Goal: Download file/media

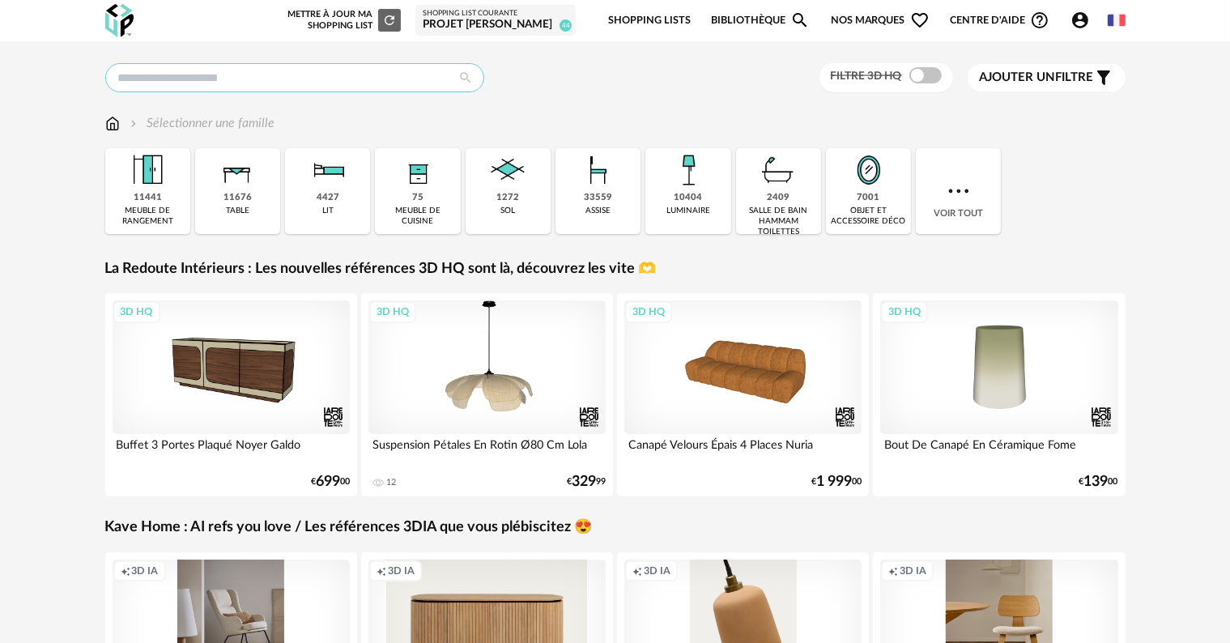
click at [342, 78] on input "text" at bounding box center [294, 77] width 379 height 29
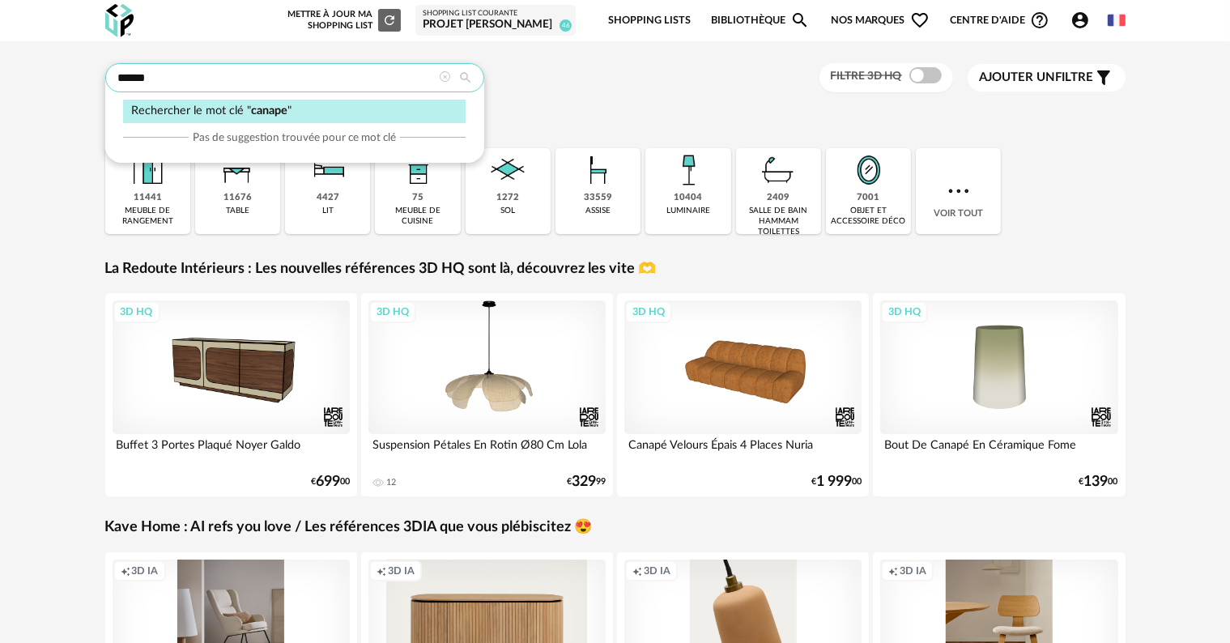
type input "******"
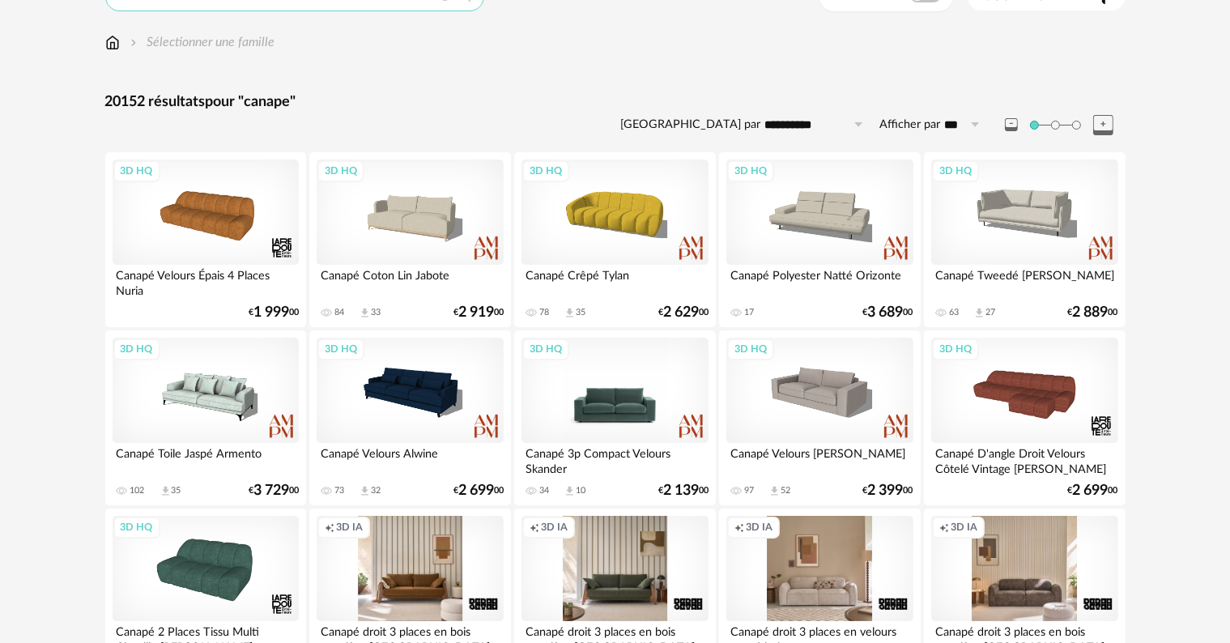
scroll to position [162, 0]
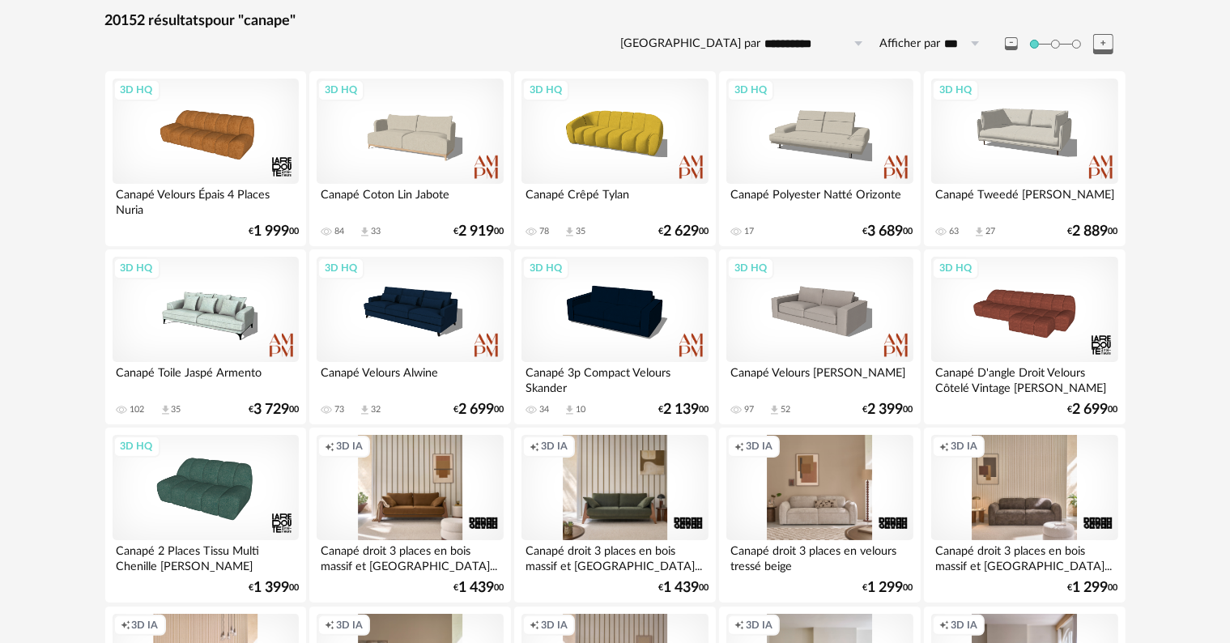
click at [406, 503] on div "Creation icon 3D IA" at bounding box center [410, 487] width 186 height 105
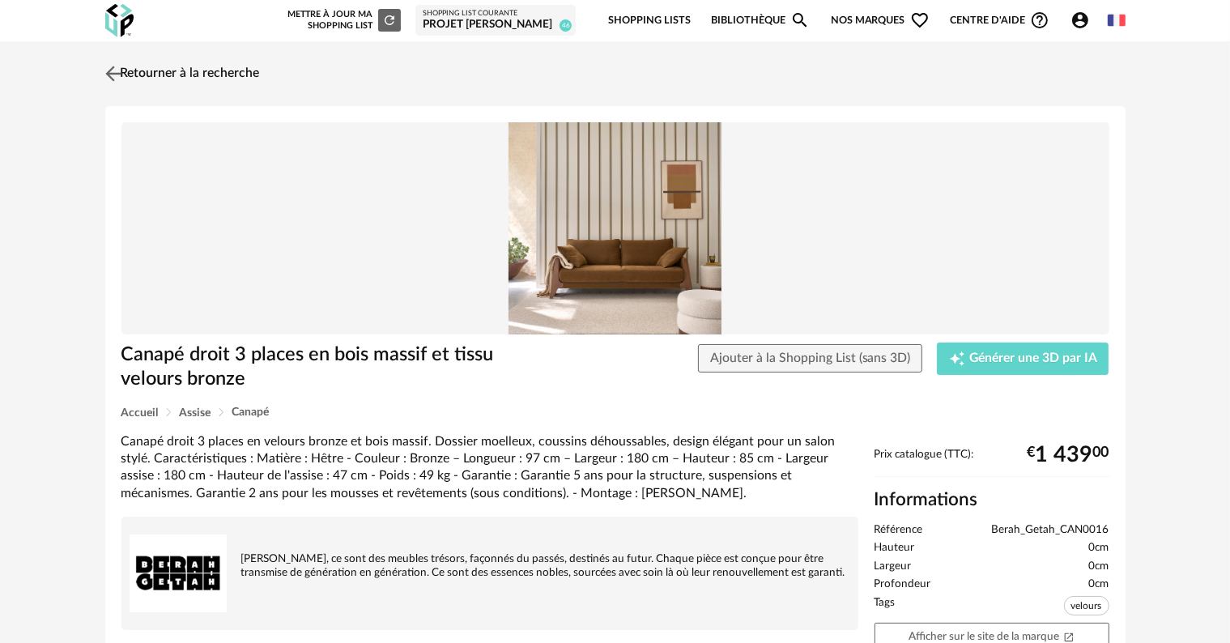
click at [111, 65] on img at bounding box center [112, 73] width 23 height 23
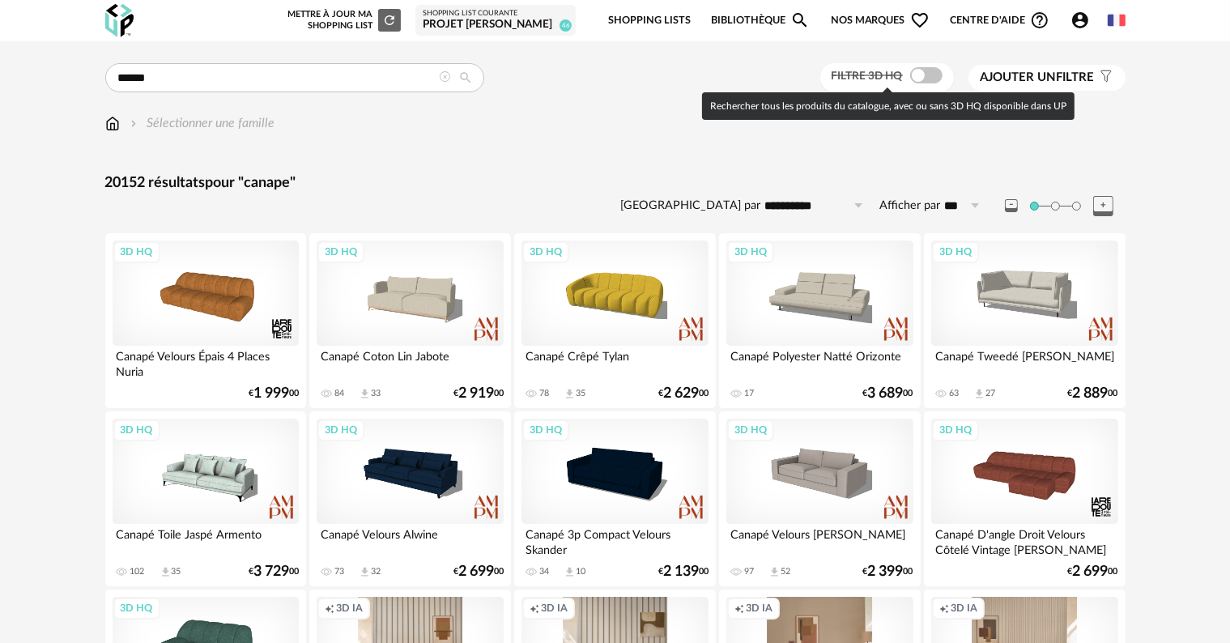
click at [932, 78] on span at bounding box center [926, 75] width 32 height 16
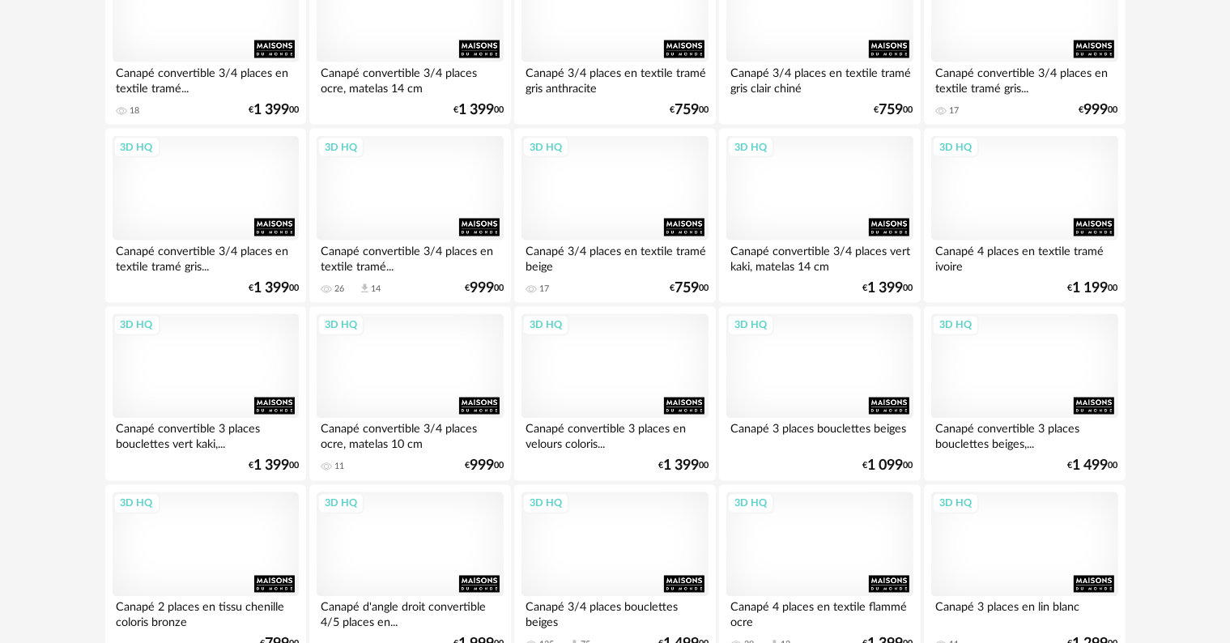
scroll to position [2833, 0]
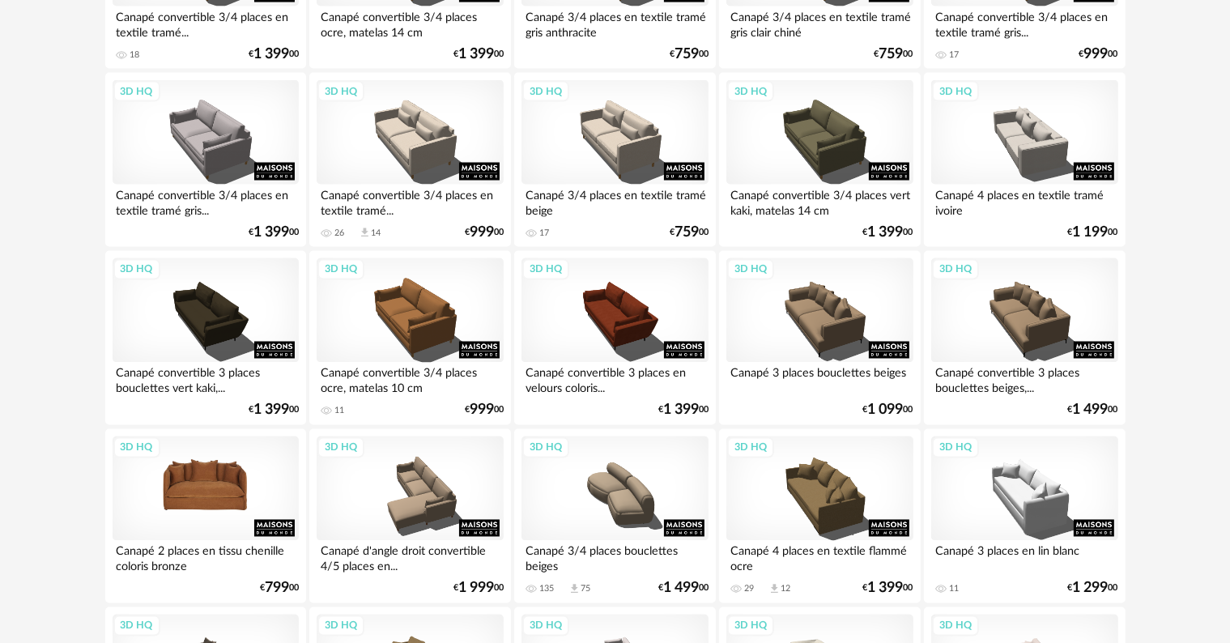
click at [227, 496] on div "3D HQ" at bounding box center [206, 488] width 186 height 105
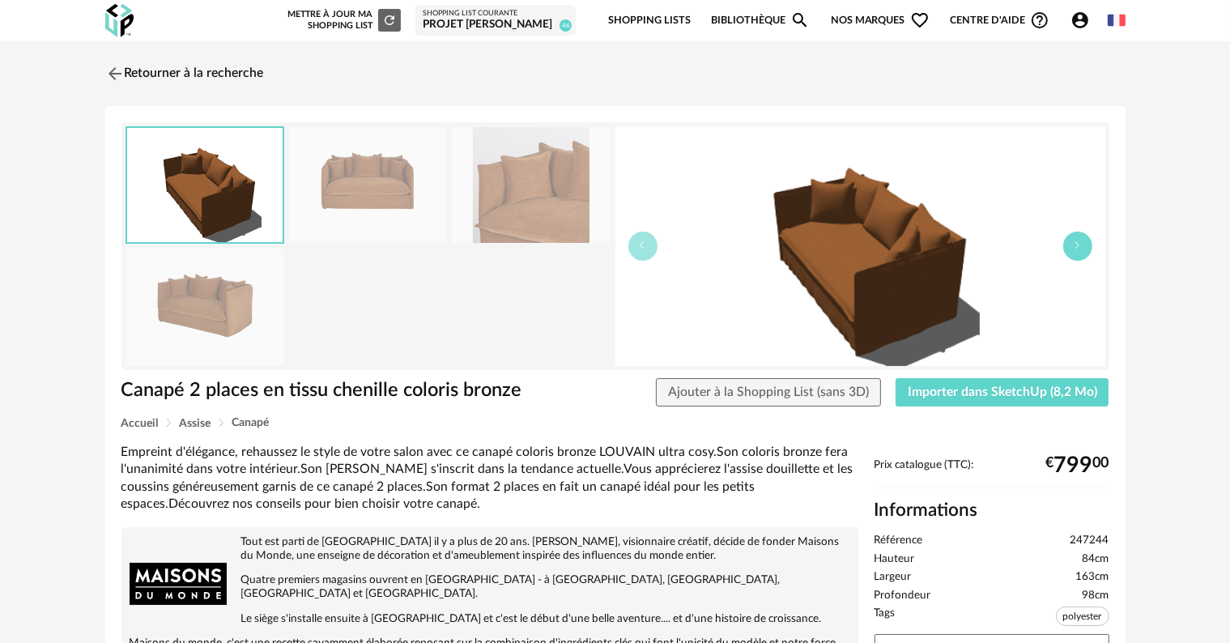
click at [1073, 247] on icon "button" at bounding box center [1078, 245] width 10 height 10
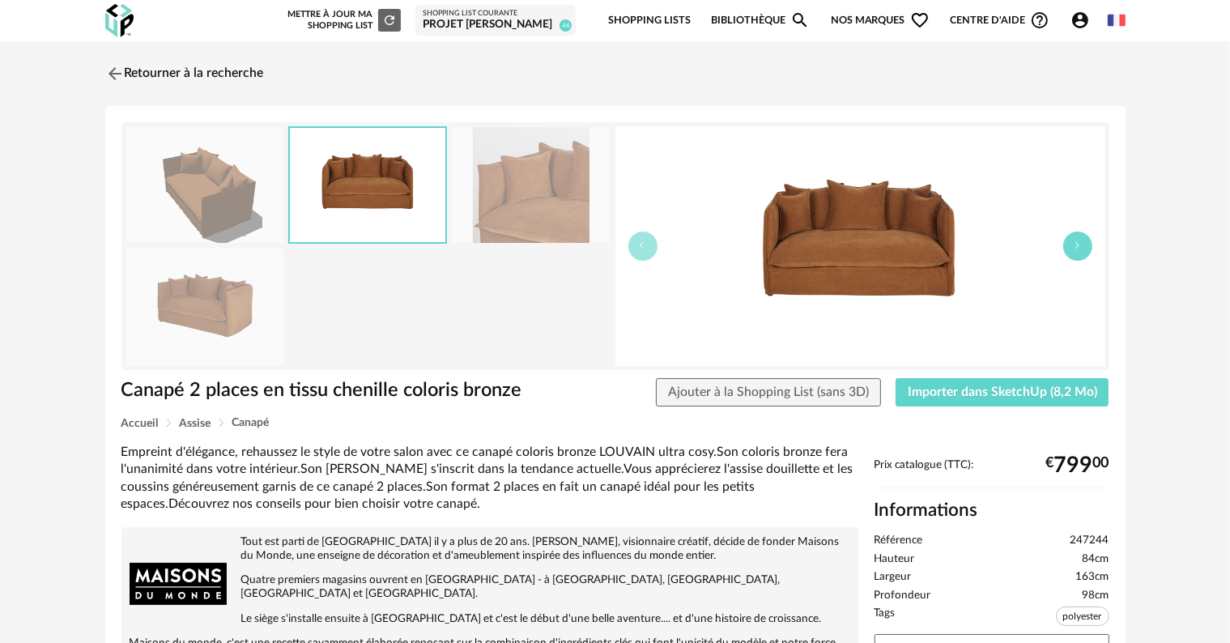
click at [1073, 247] on icon "button" at bounding box center [1078, 245] width 10 height 10
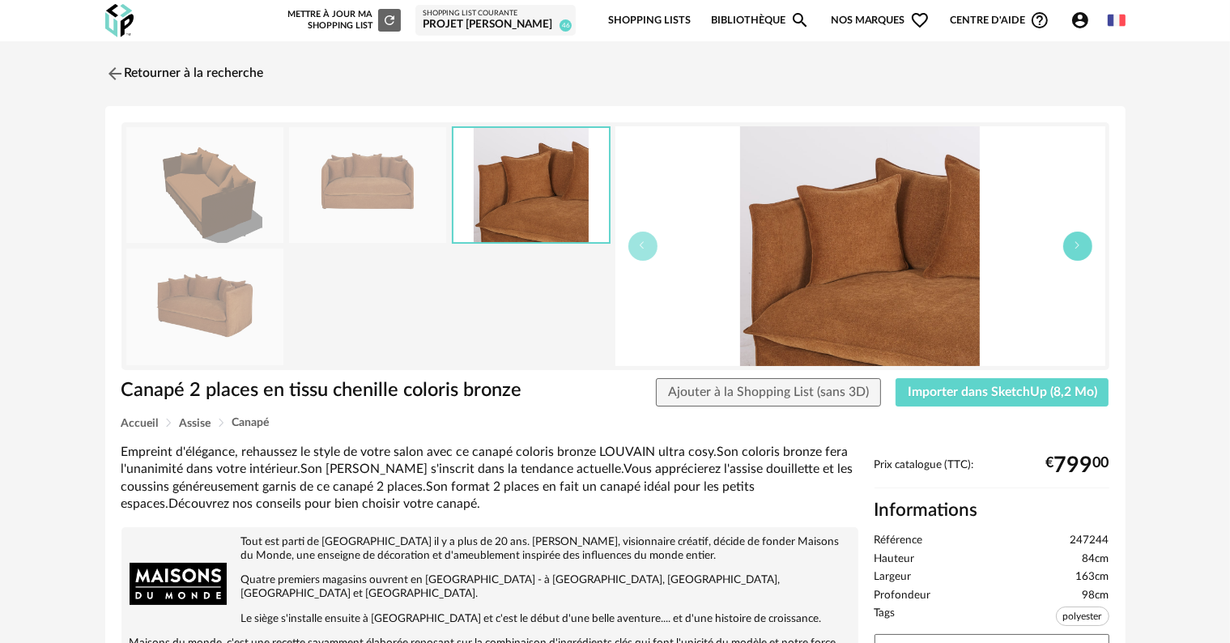
click at [1073, 247] on icon "button" at bounding box center [1078, 245] width 10 height 10
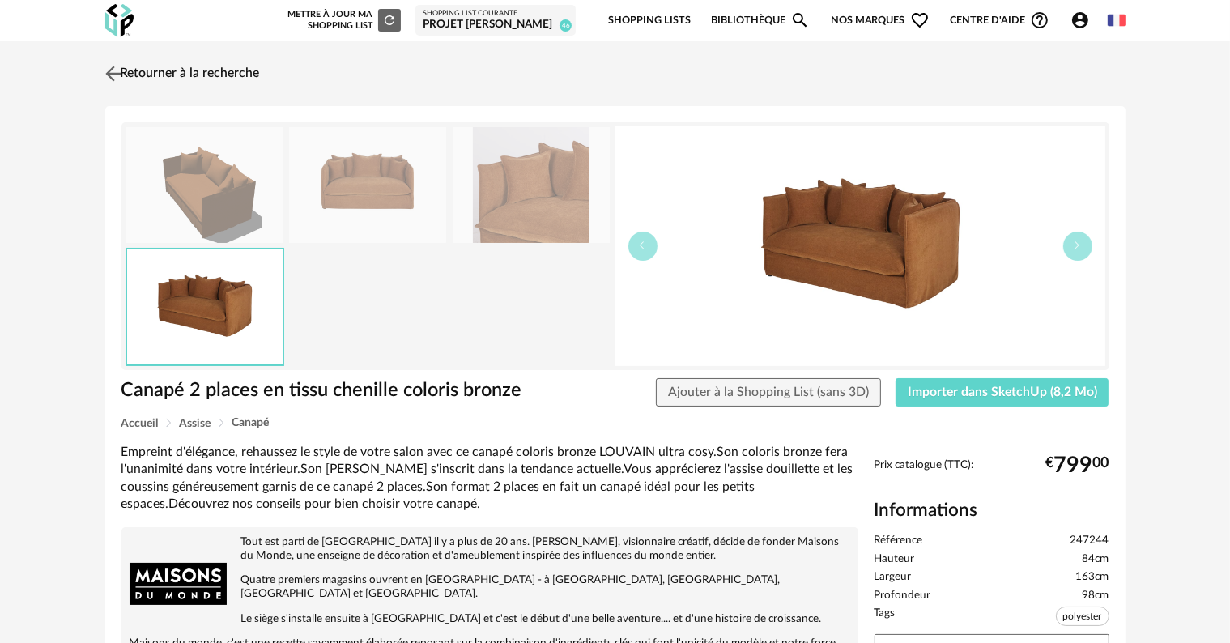
click at [117, 74] on img at bounding box center [112, 73] width 23 height 23
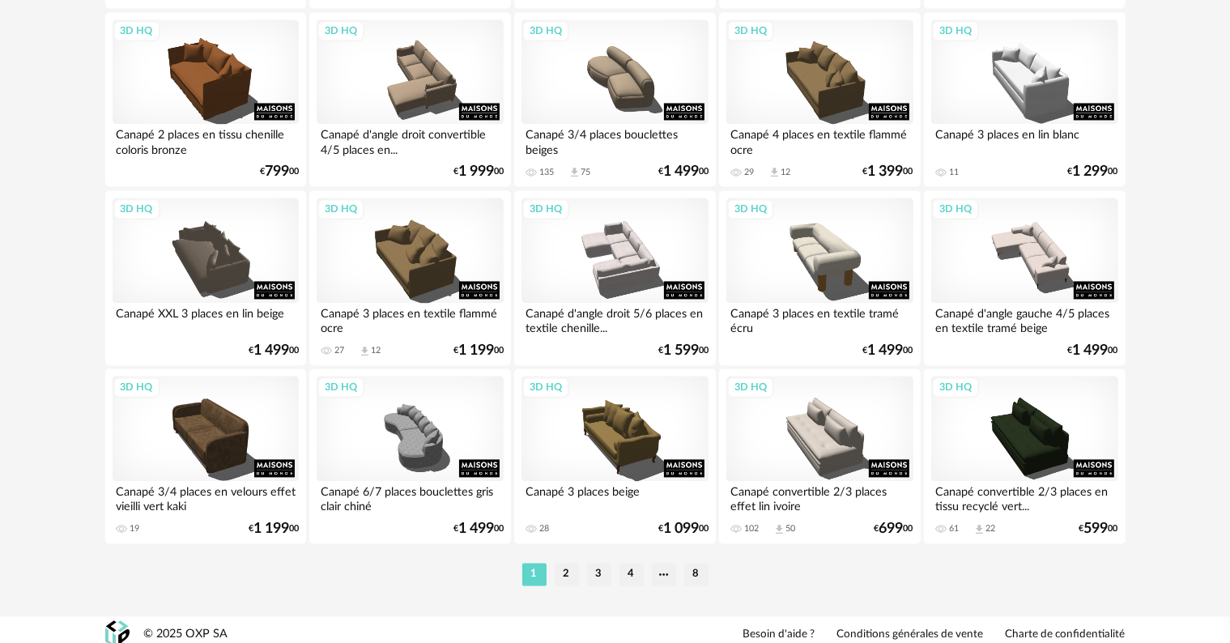
scroll to position [3259, 0]
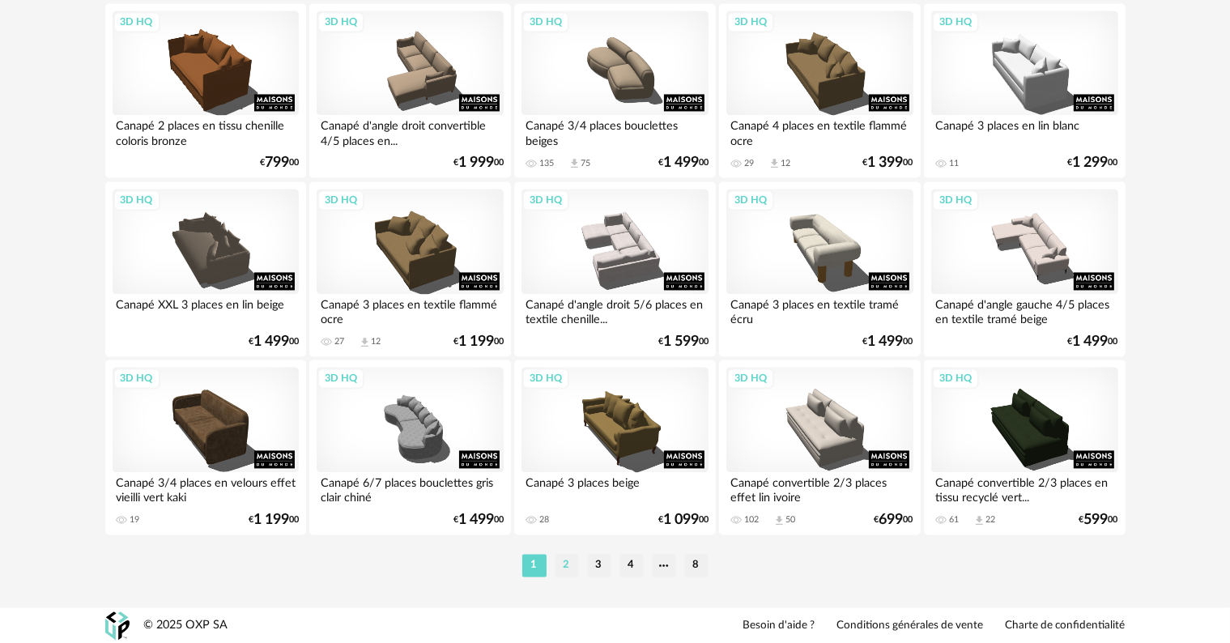
click at [563, 568] on li "2" at bounding box center [566, 565] width 24 height 23
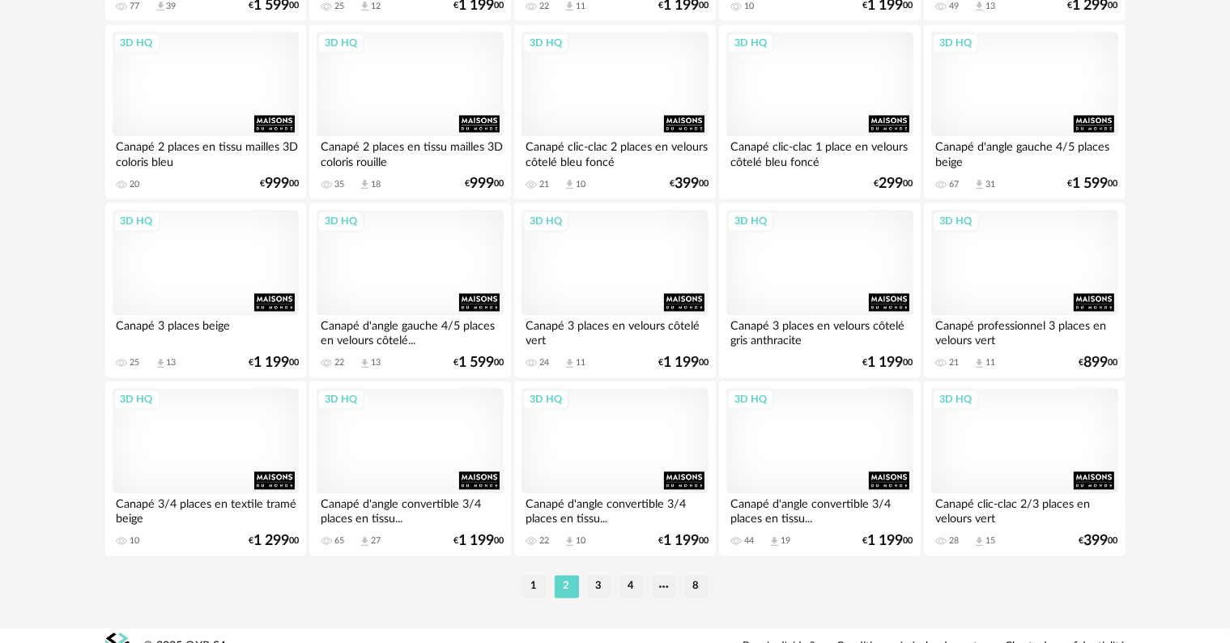
scroll to position [3259, 0]
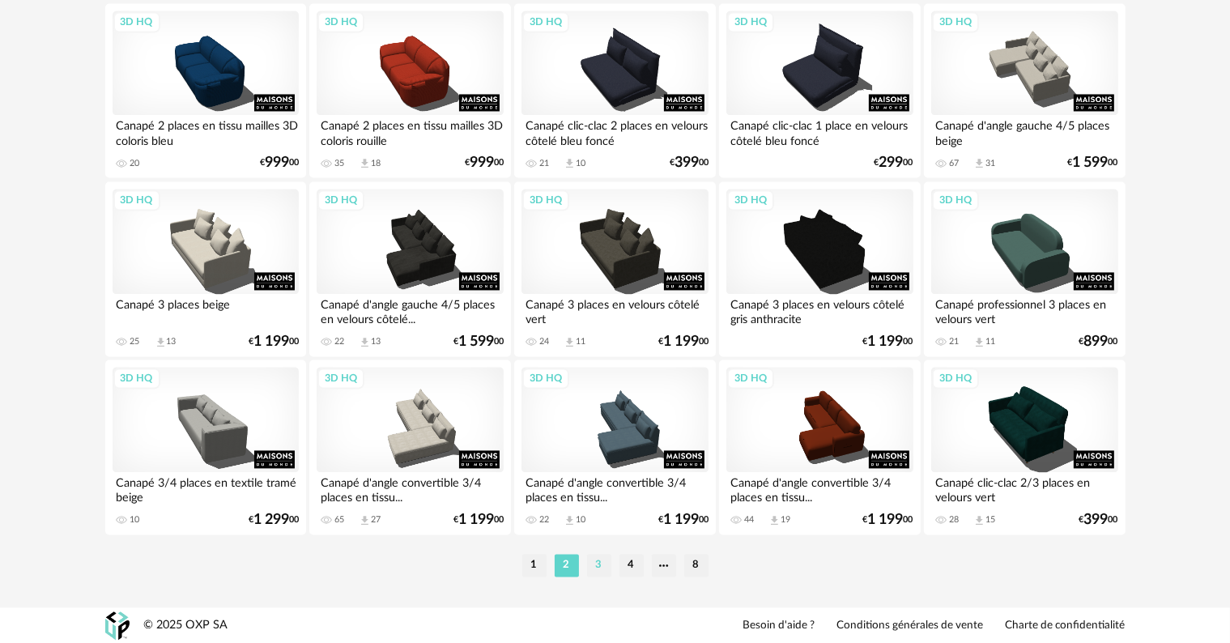
click at [593, 561] on li "3" at bounding box center [599, 565] width 24 height 23
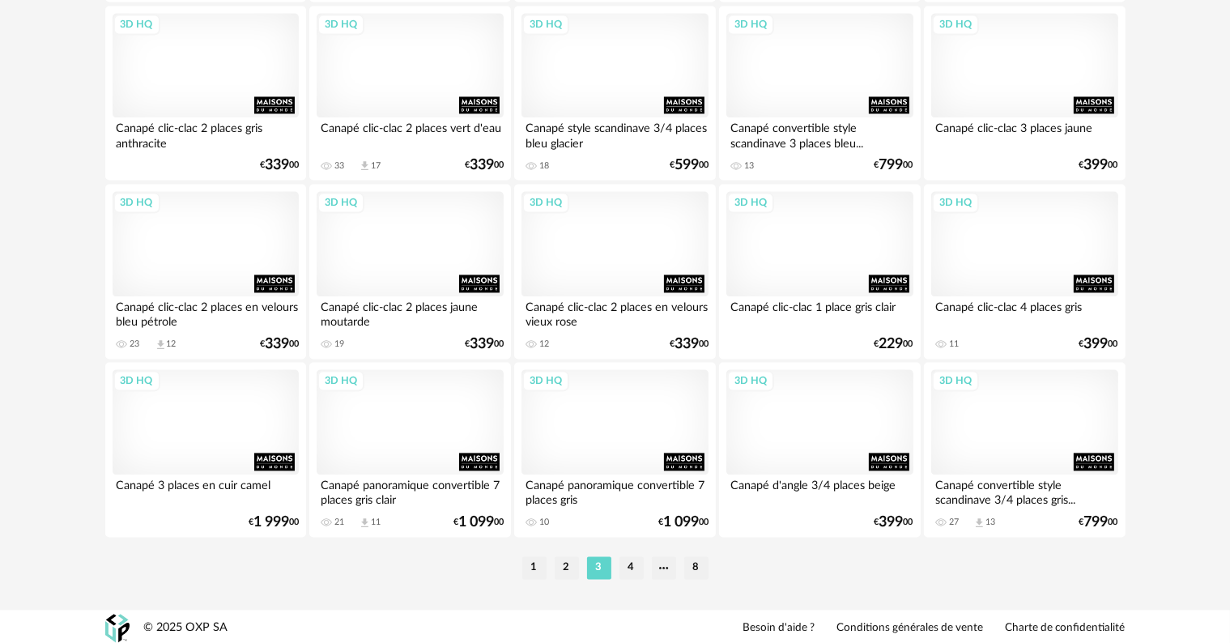
scroll to position [3259, 0]
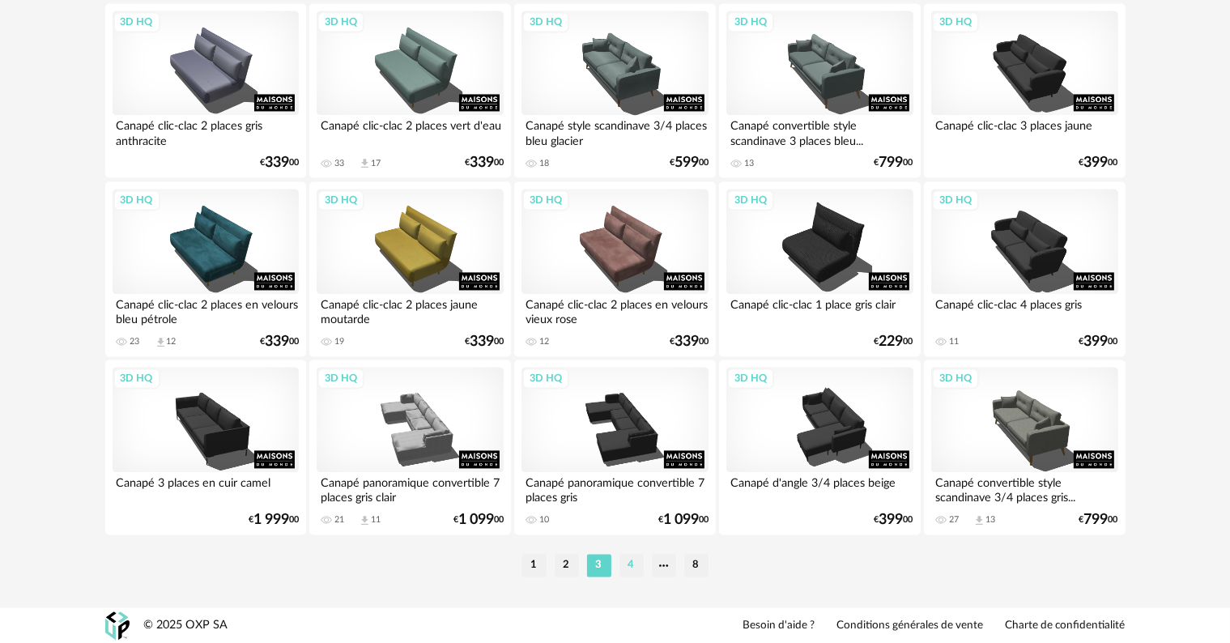
click at [631, 566] on li "4" at bounding box center [631, 565] width 24 height 23
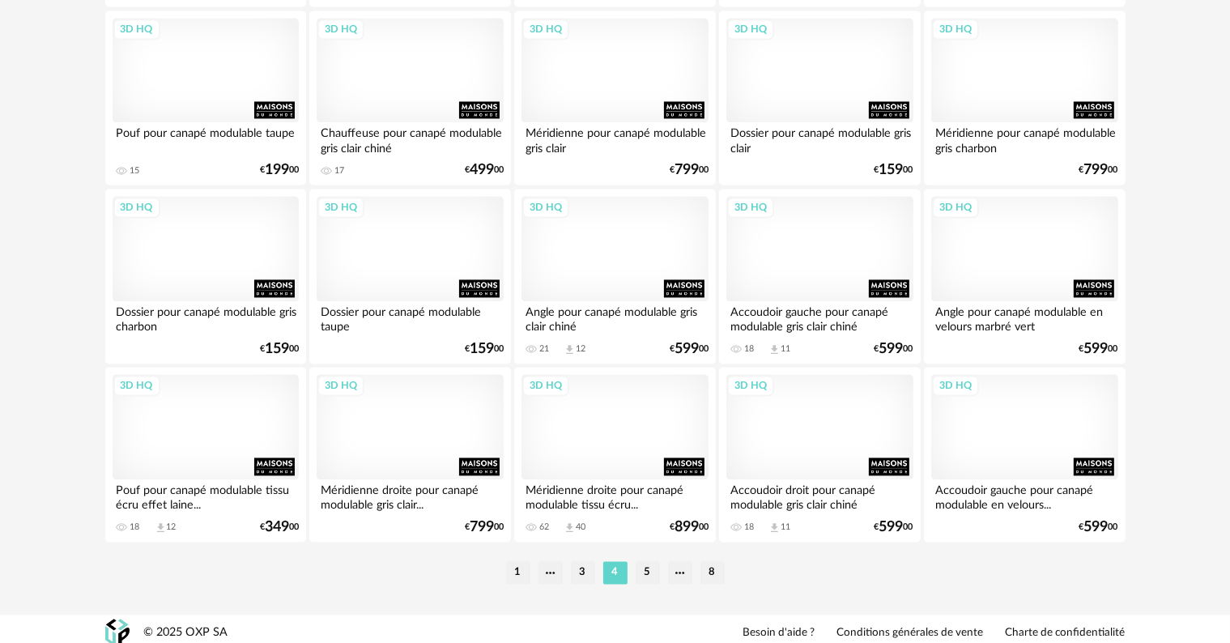
scroll to position [3259, 0]
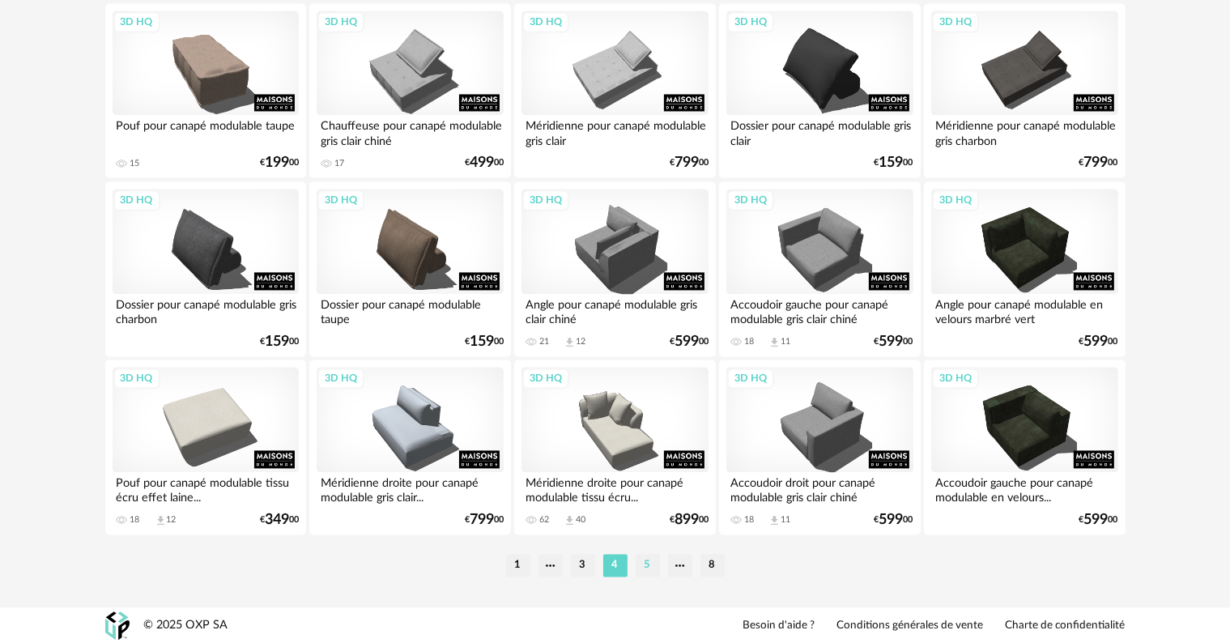
click at [649, 569] on li "5" at bounding box center [647, 565] width 24 height 23
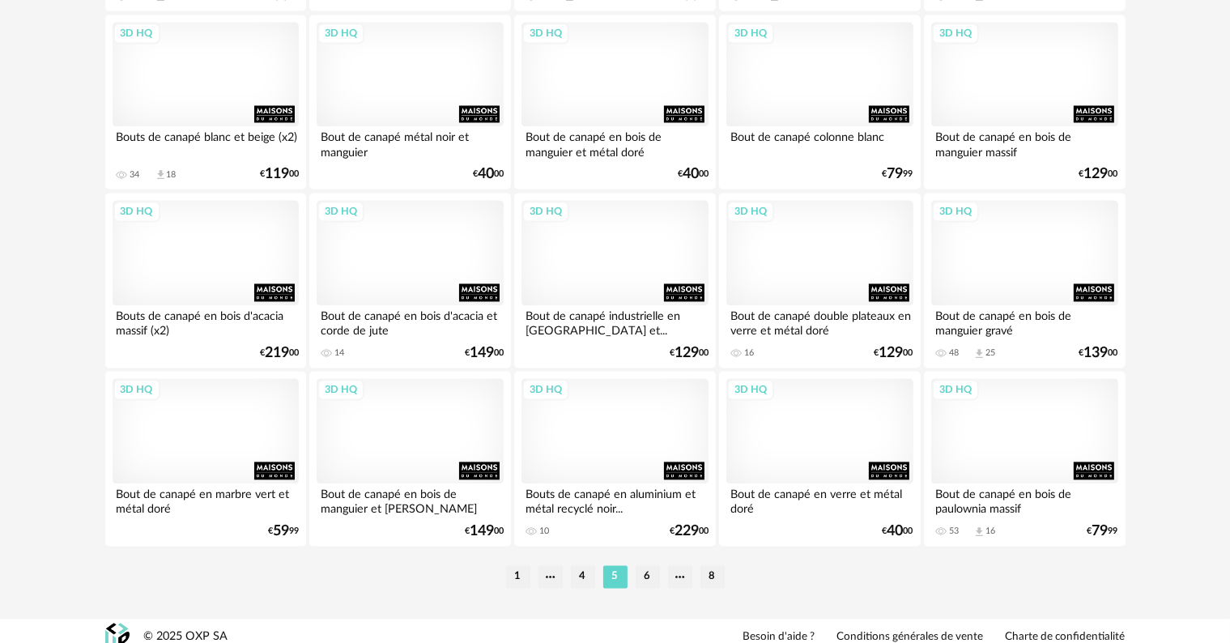
scroll to position [3259, 0]
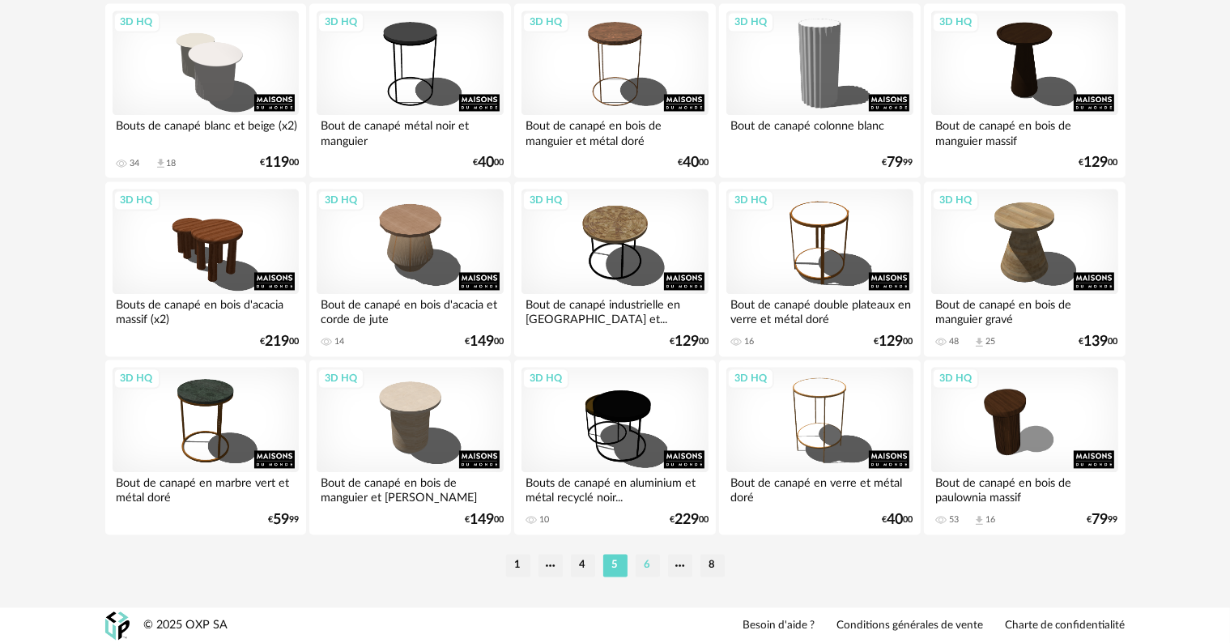
click at [649, 563] on li "6" at bounding box center [647, 565] width 24 height 23
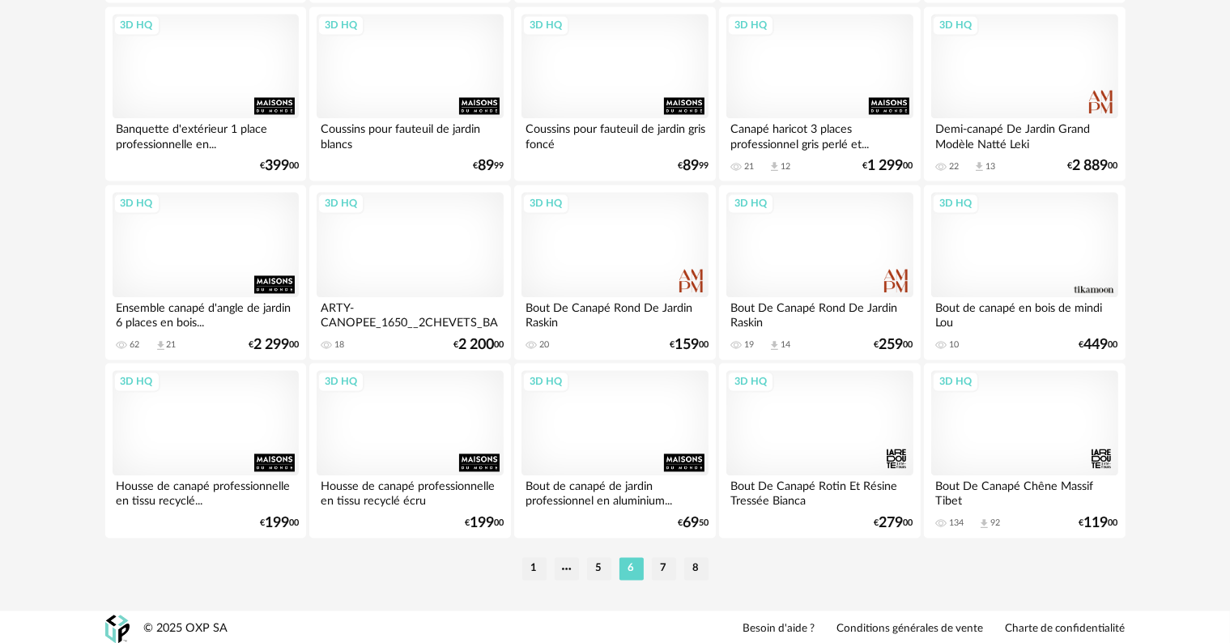
scroll to position [3259, 0]
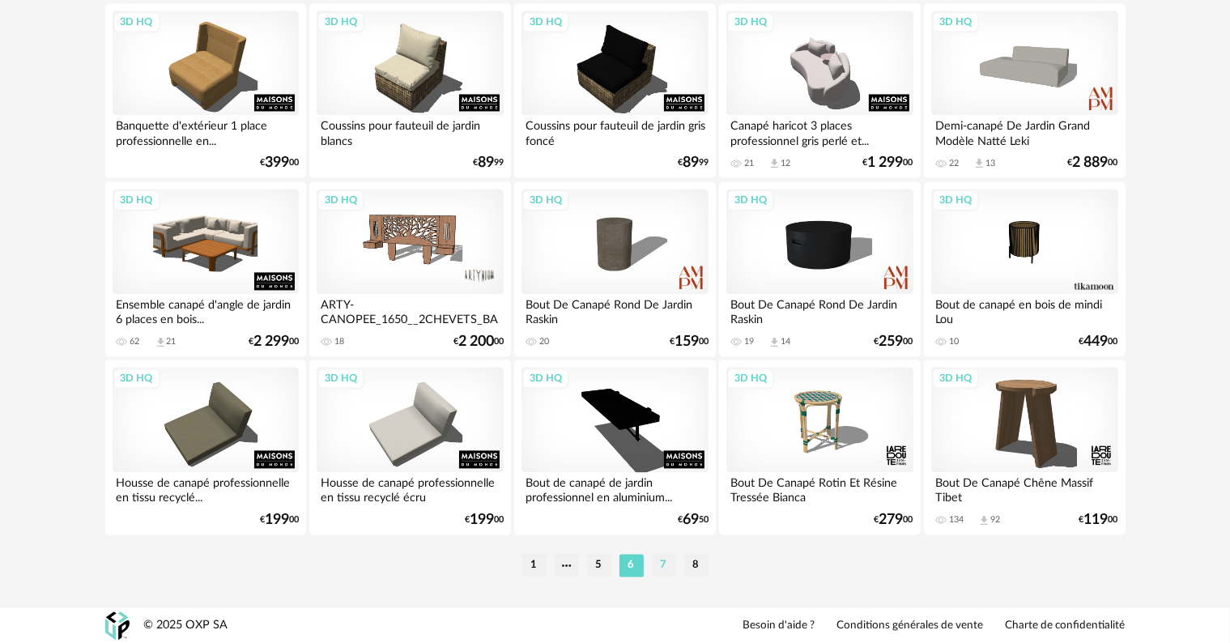
click at [666, 563] on li "7" at bounding box center [664, 565] width 24 height 23
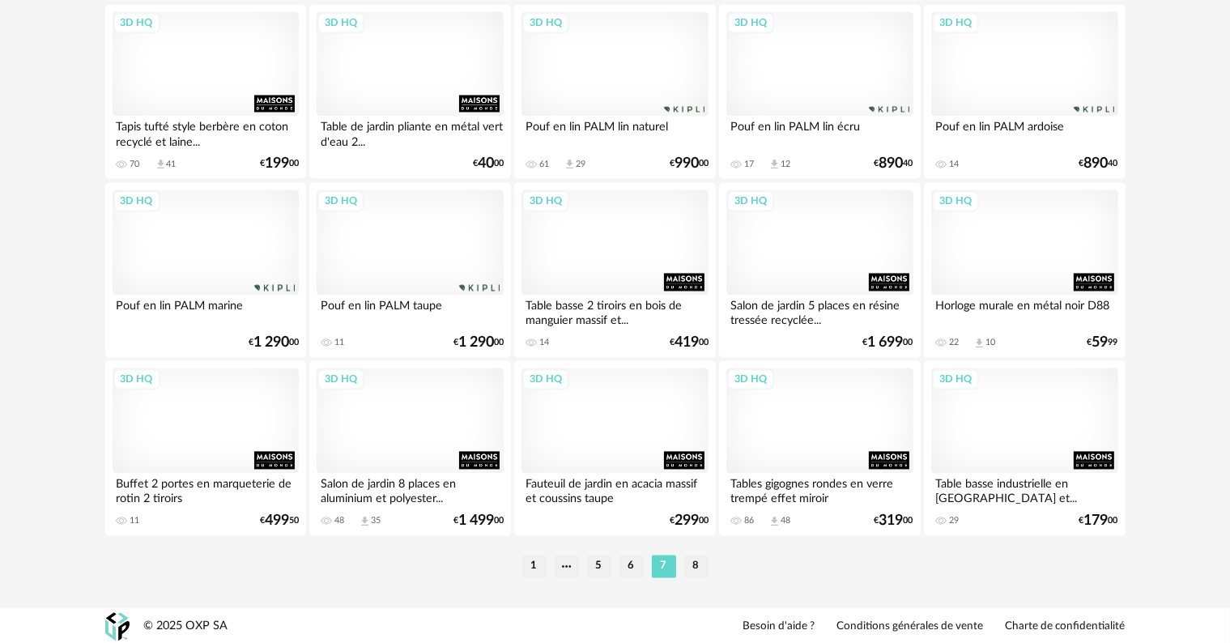
scroll to position [3259, 0]
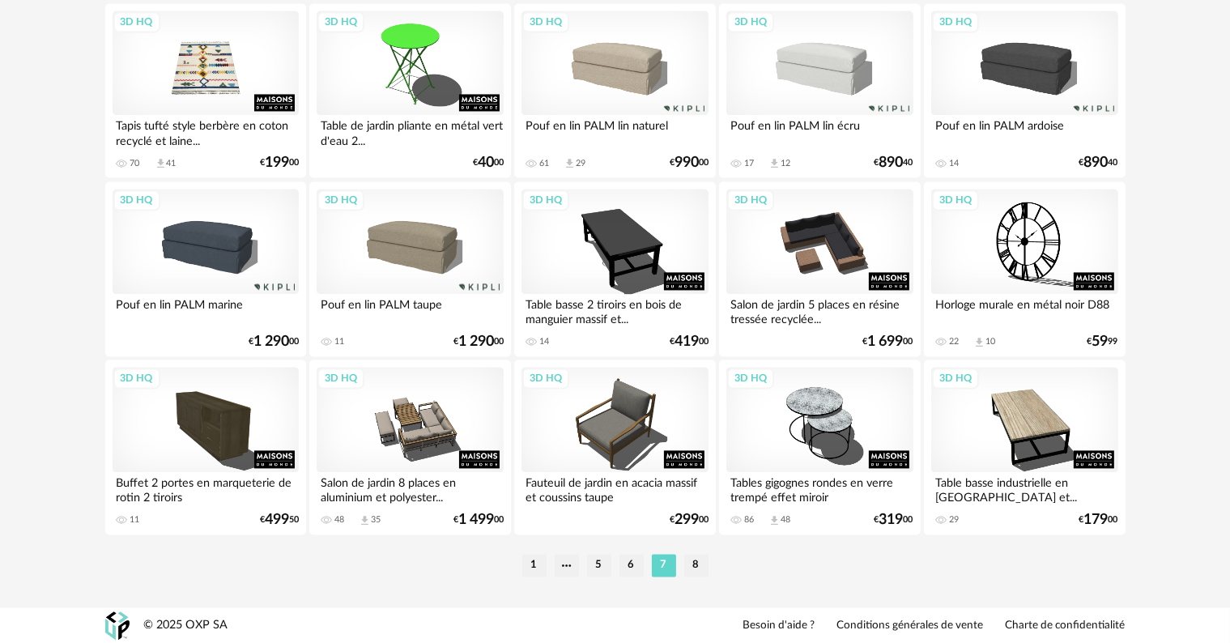
click at [695, 566] on li "8" at bounding box center [696, 565] width 24 height 23
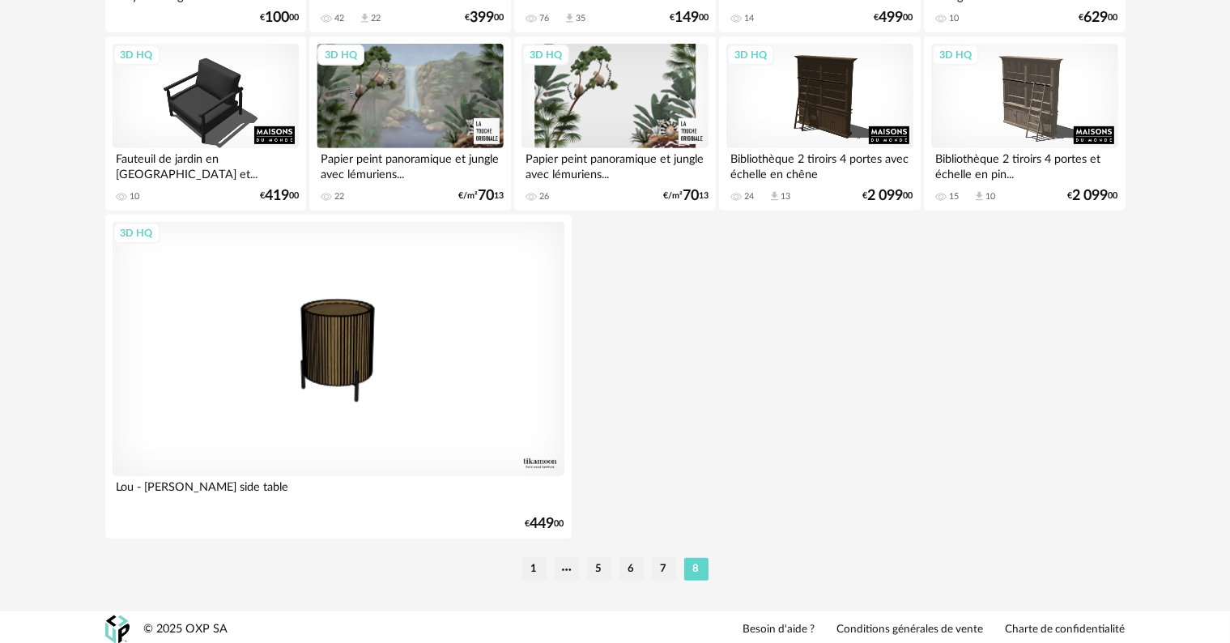
scroll to position [736, 0]
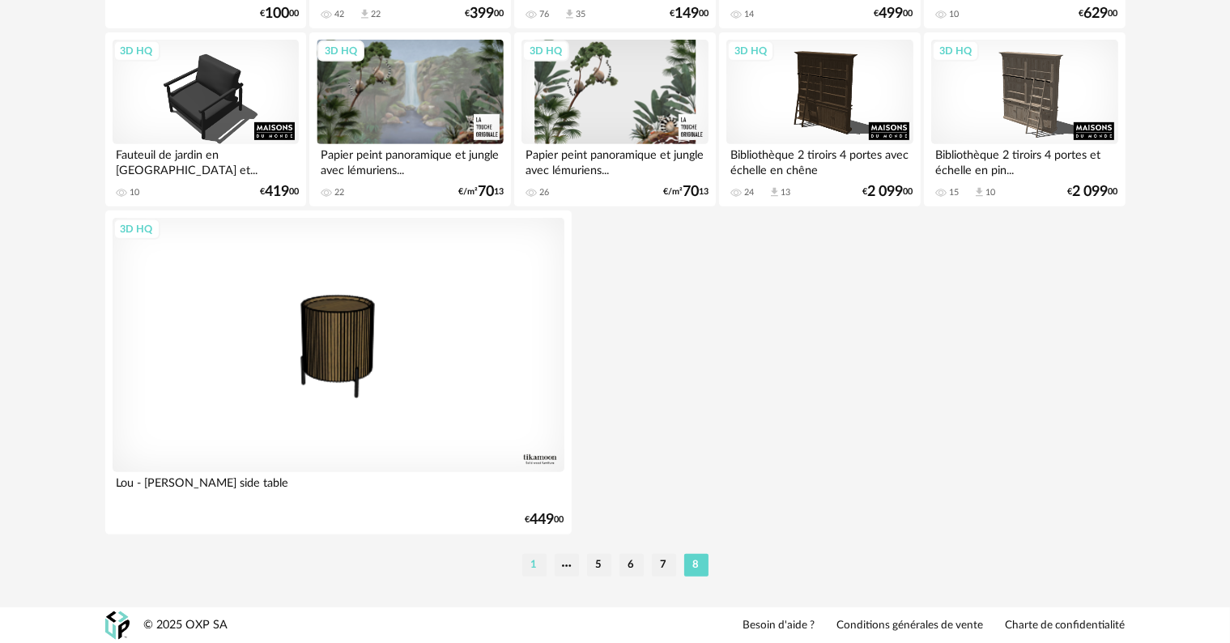
click at [530, 564] on li "1" at bounding box center [534, 565] width 24 height 23
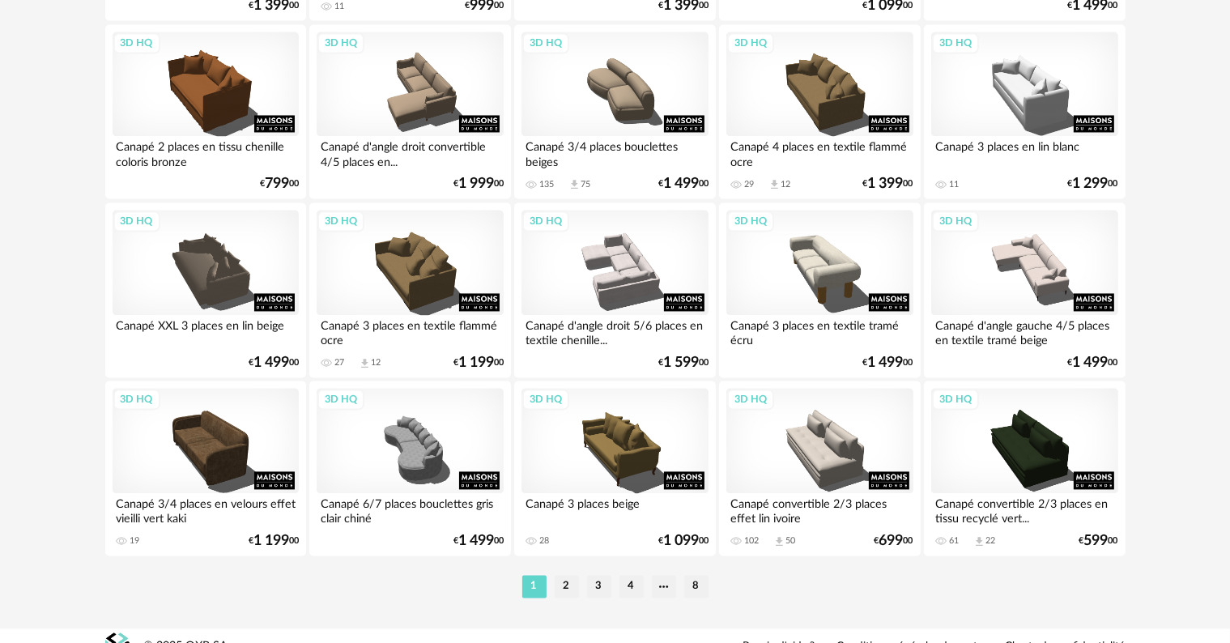
scroll to position [3259, 0]
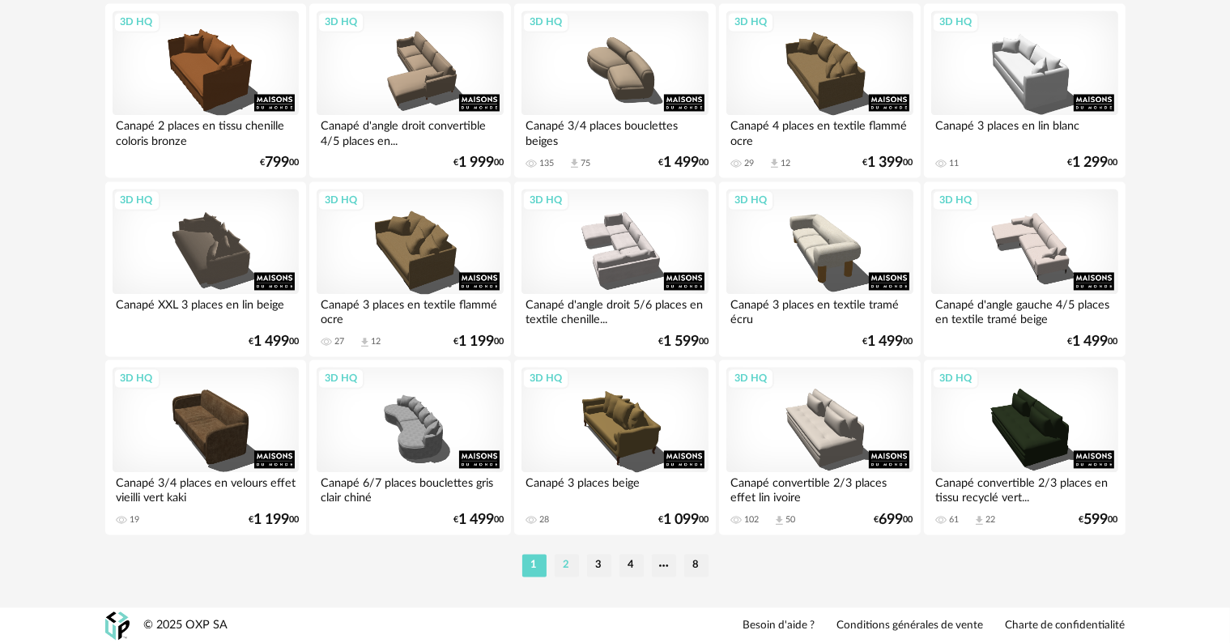
click at [563, 567] on li "2" at bounding box center [566, 565] width 24 height 23
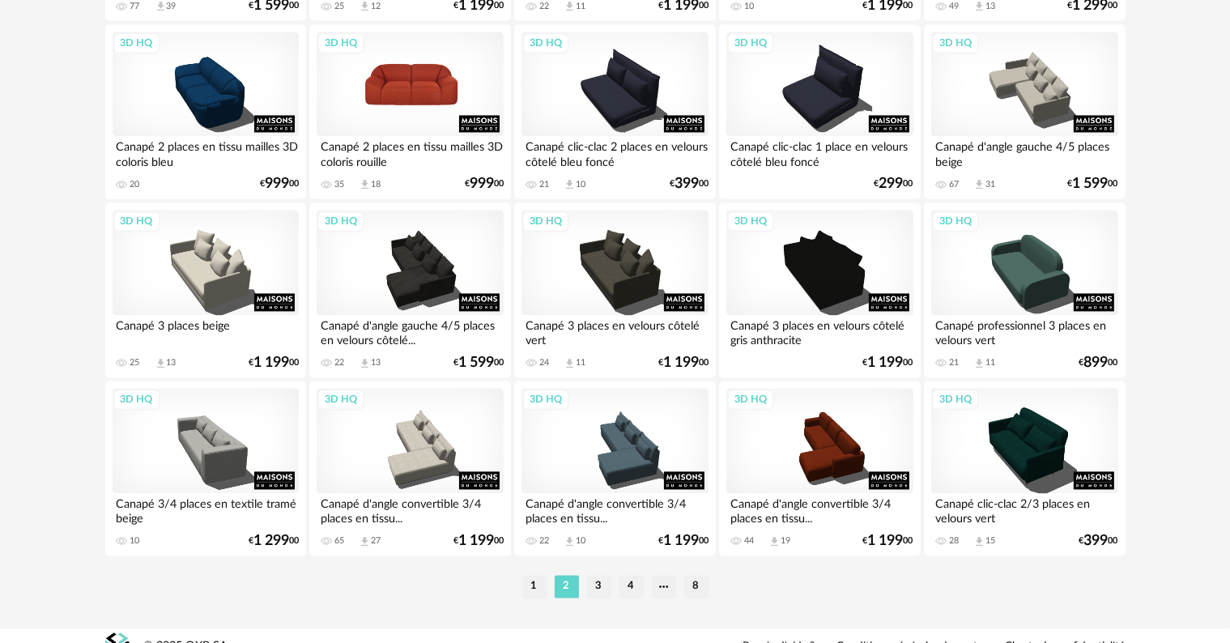
scroll to position [3259, 0]
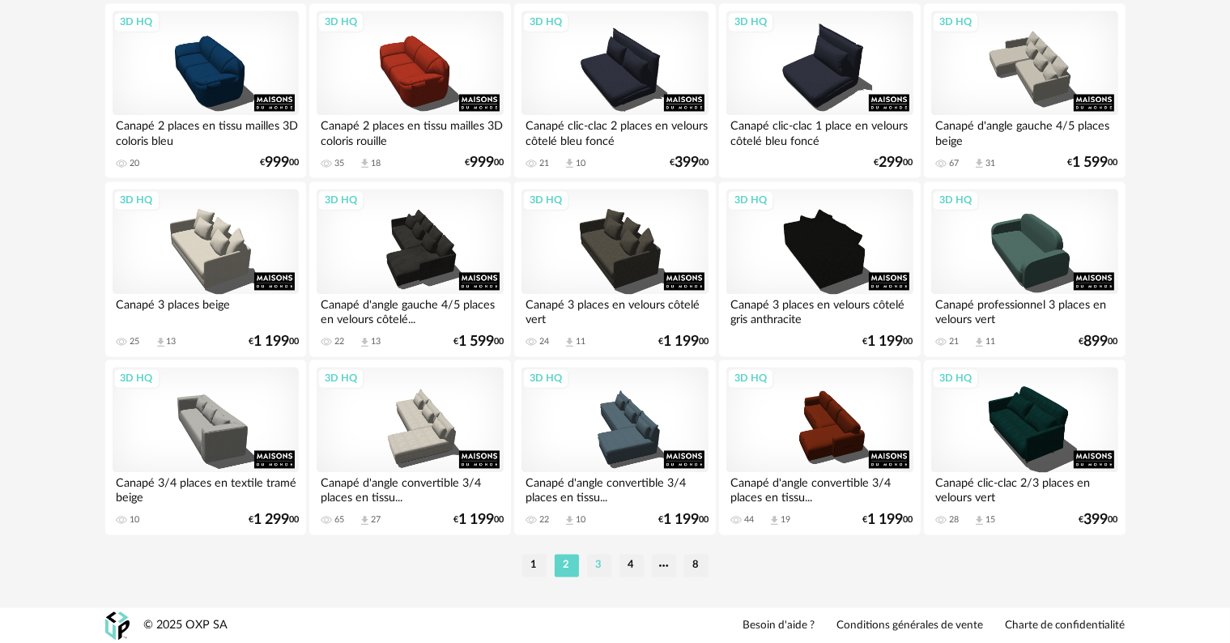
click at [593, 567] on li "3" at bounding box center [599, 565] width 24 height 23
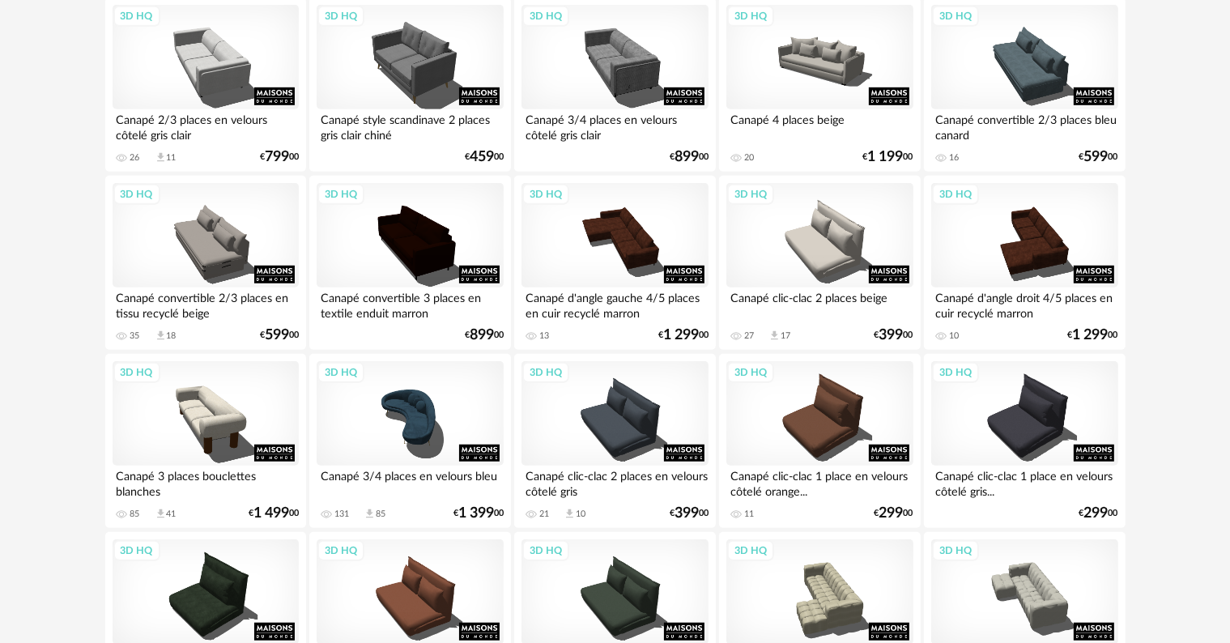
scroll to position [971, 0]
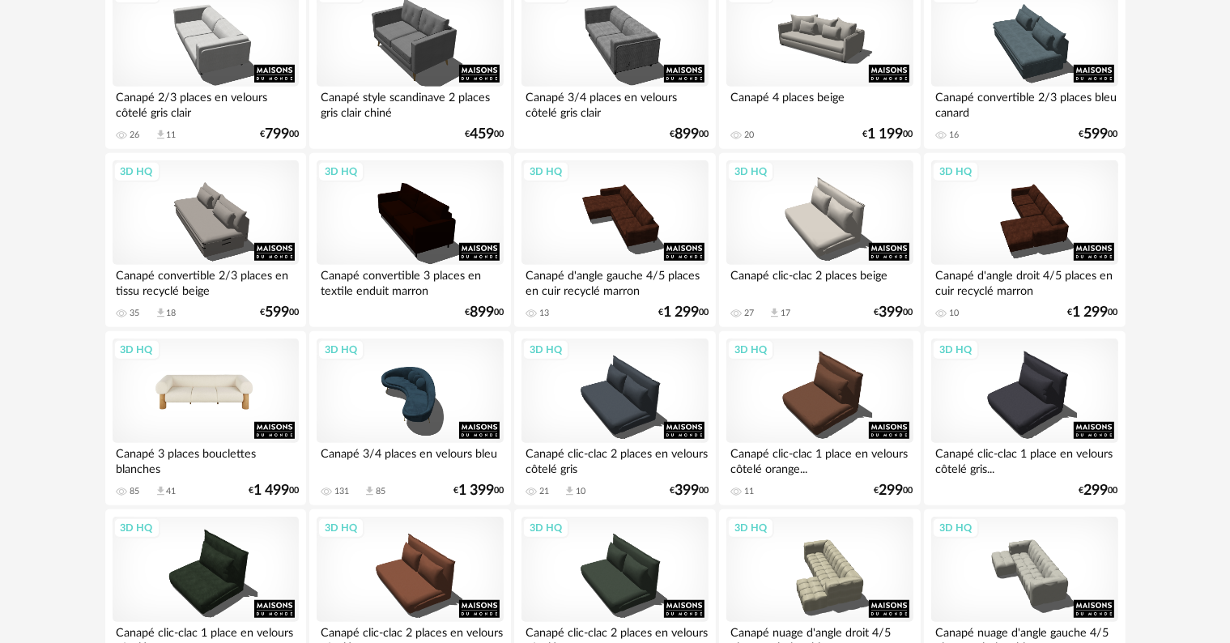
click at [190, 398] on div "3D HQ" at bounding box center [206, 390] width 186 height 105
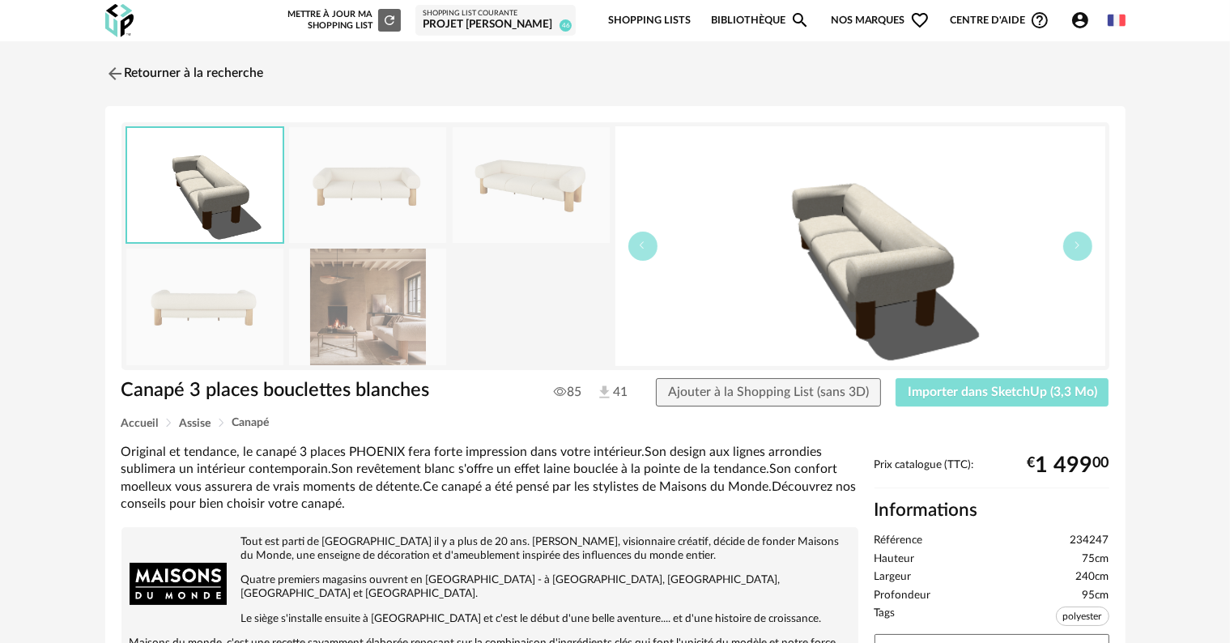
click at [1053, 392] on span "Importer dans SketchUp (3,3 Mo)" at bounding box center [1001, 391] width 189 height 13
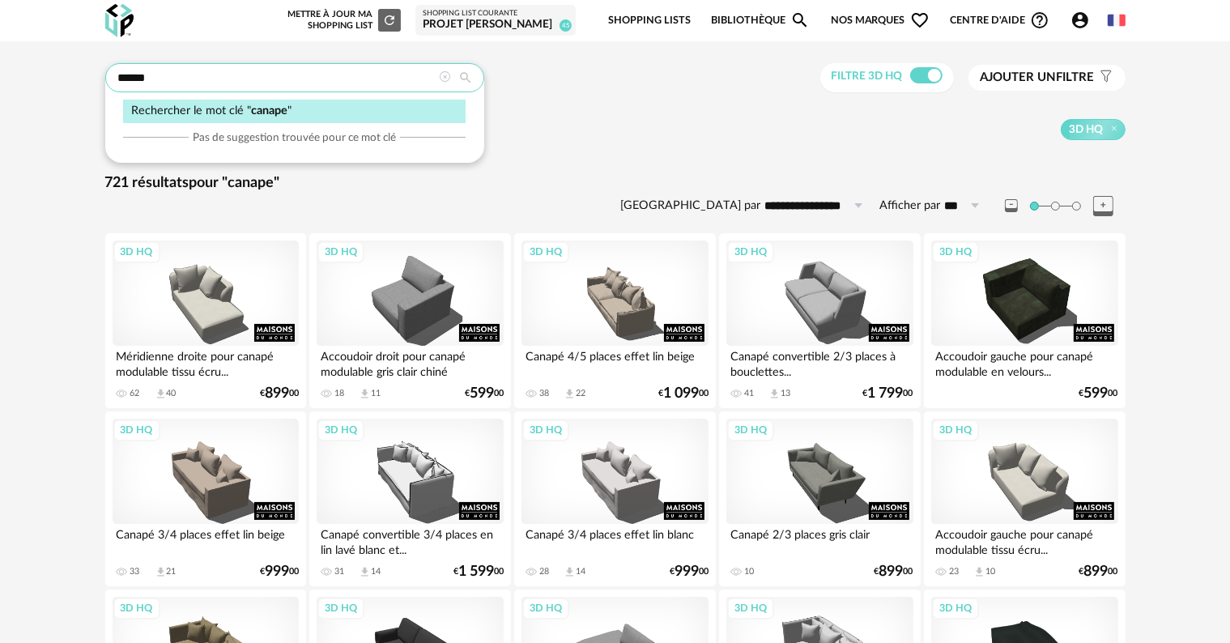
click at [223, 86] on input "******" at bounding box center [294, 77] width 379 height 29
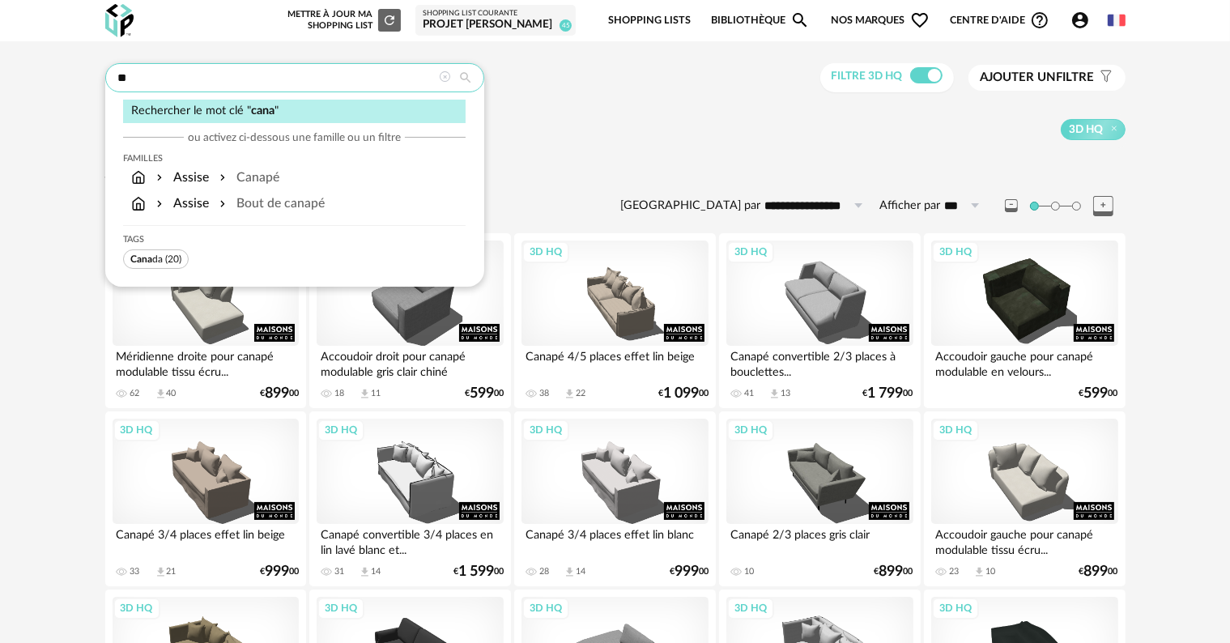
type input "*"
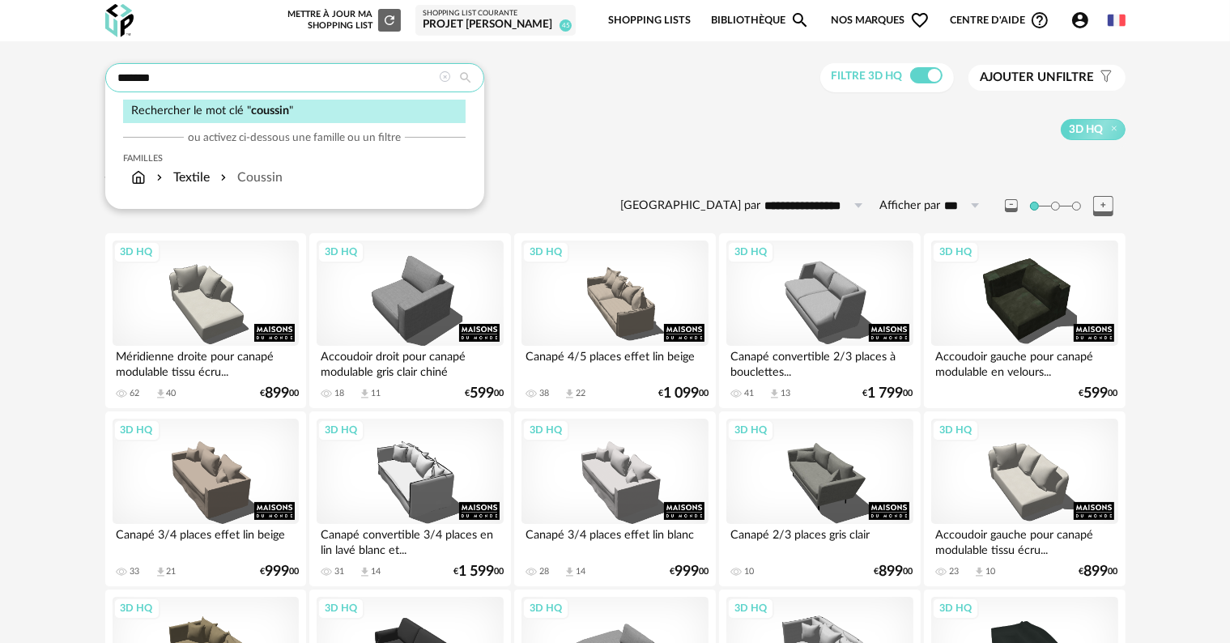
type input "*******"
type input "**********"
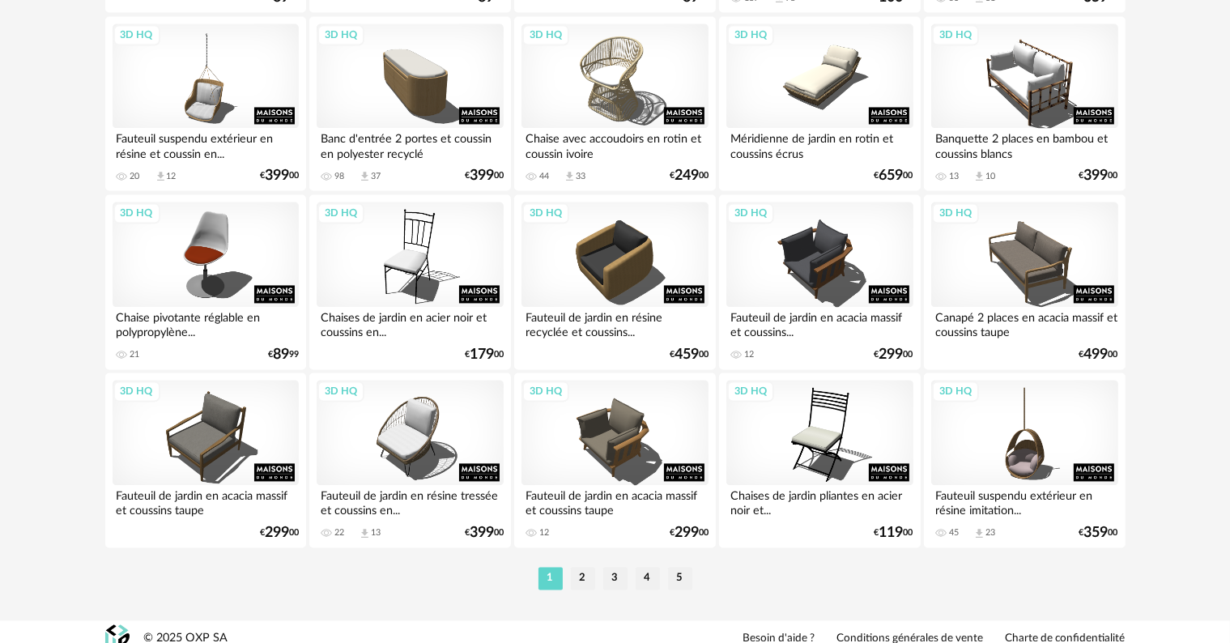
scroll to position [3259, 0]
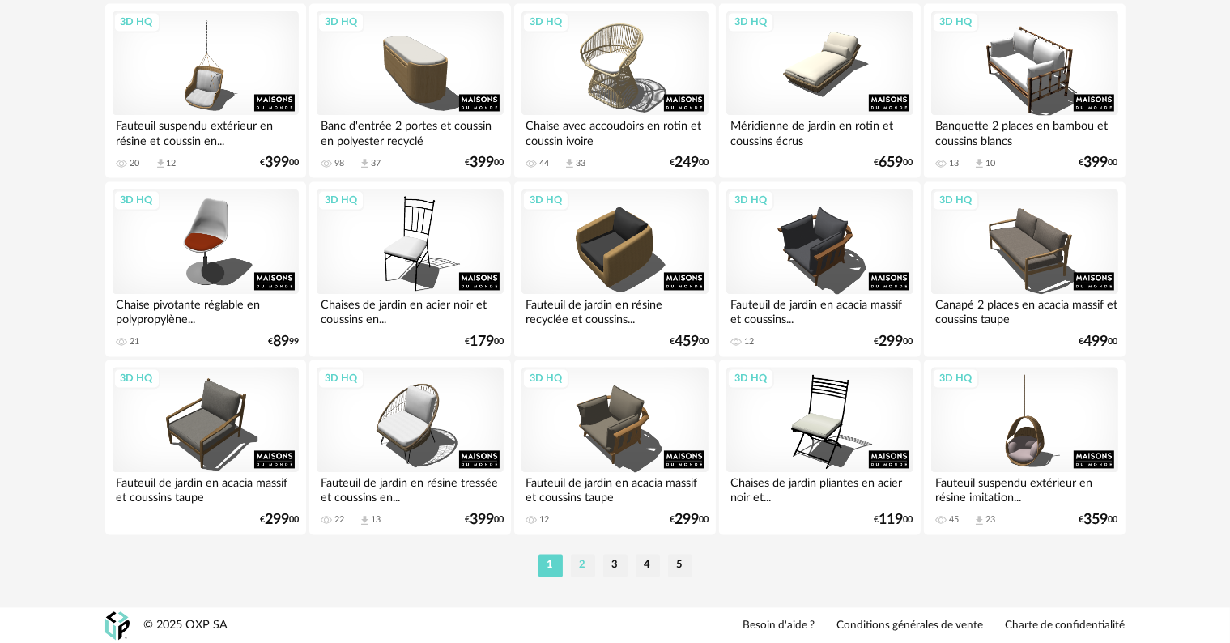
click at [583, 565] on li "2" at bounding box center [583, 565] width 24 height 23
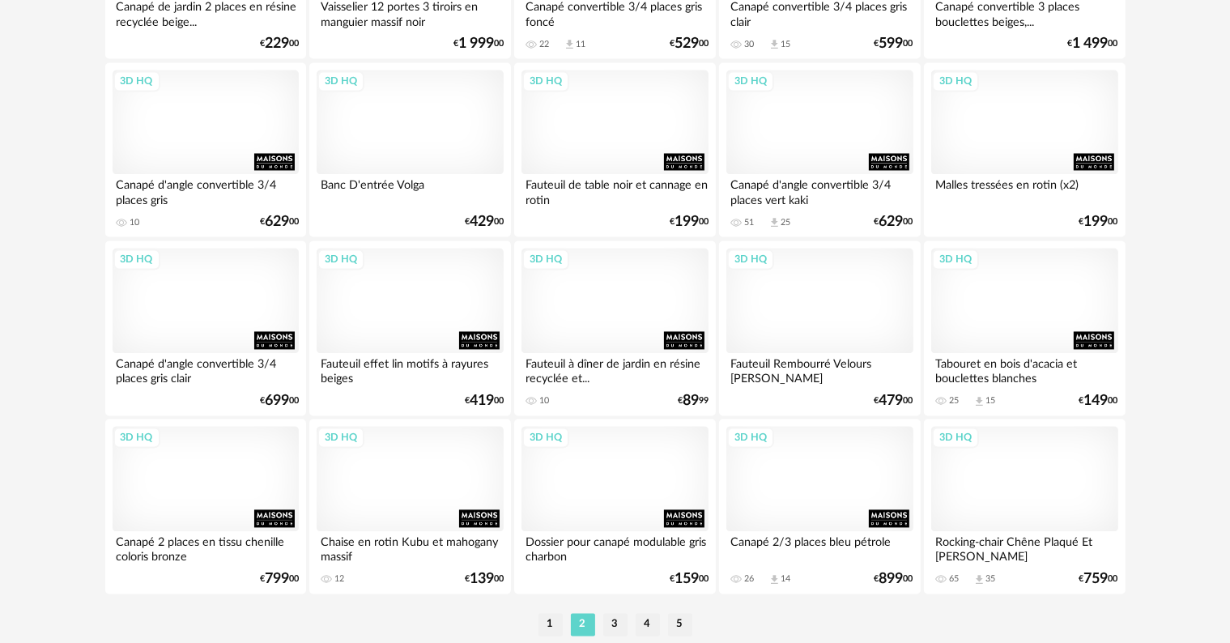
scroll to position [3238, 0]
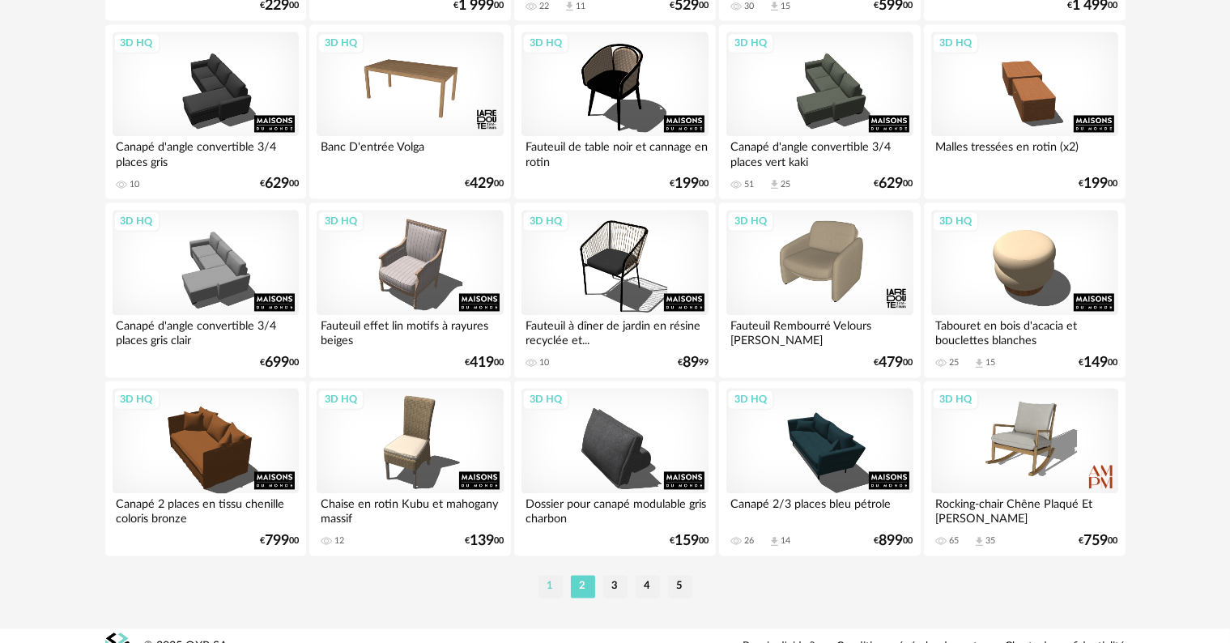
click at [550, 588] on li "1" at bounding box center [550, 586] width 24 height 23
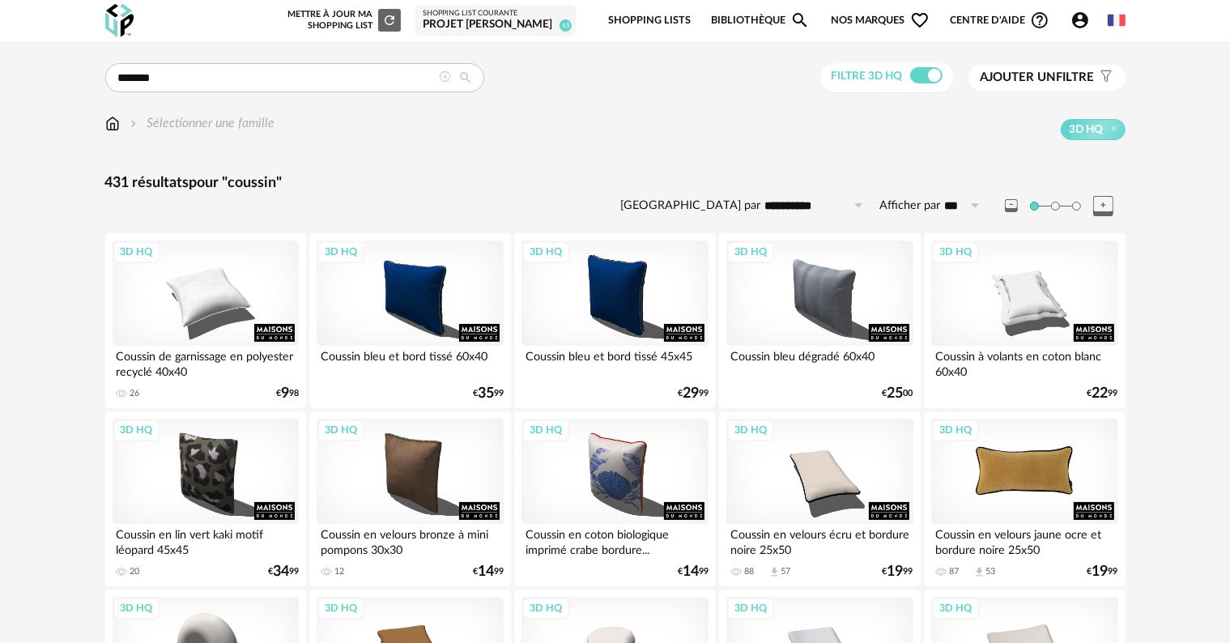
click at [1014, 465] on div "3D HQ" at bounding box center [1024, 471] width 186 height 105
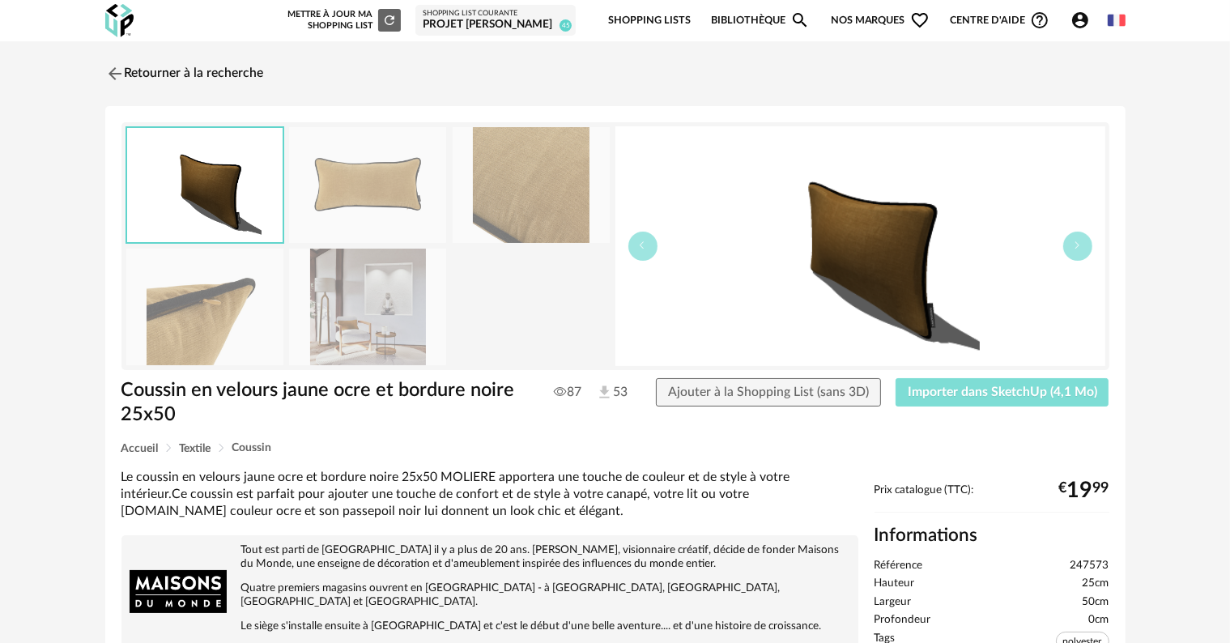
click at [984, 389] on span "Importer dans SketchUp (4,1 Mo)" at bounding box center [1001, 391] width 189 height 13
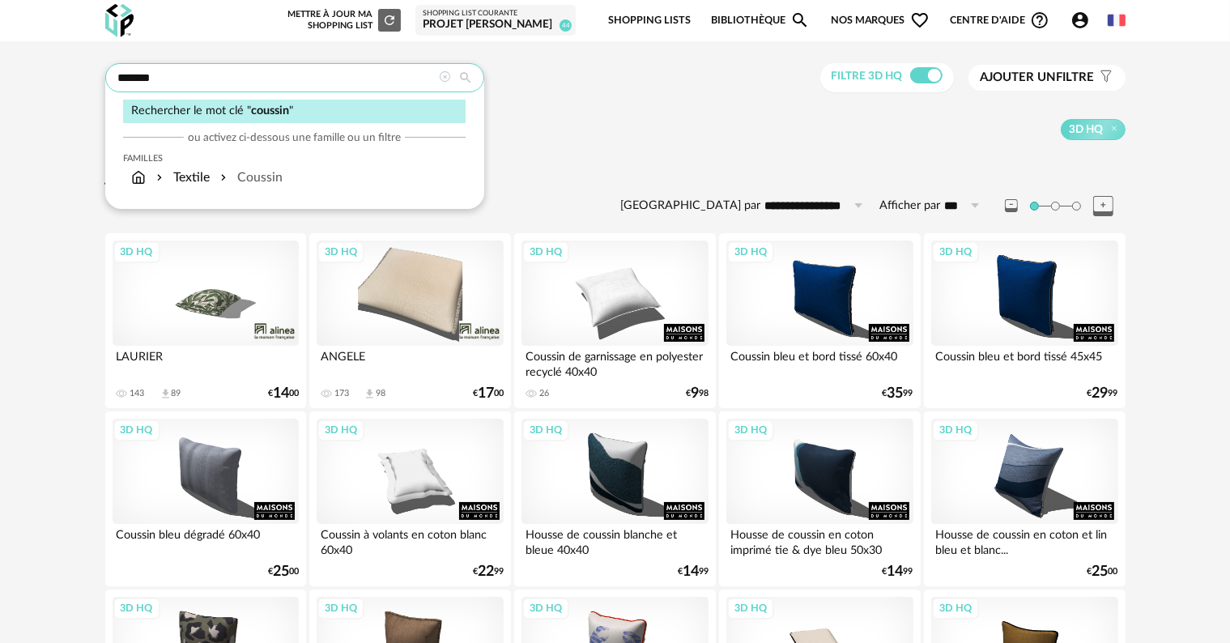
click at [249, 74] on input "*******" at bounding box center [294, 77] width 379 height 29
type input "*"
type input "**********"
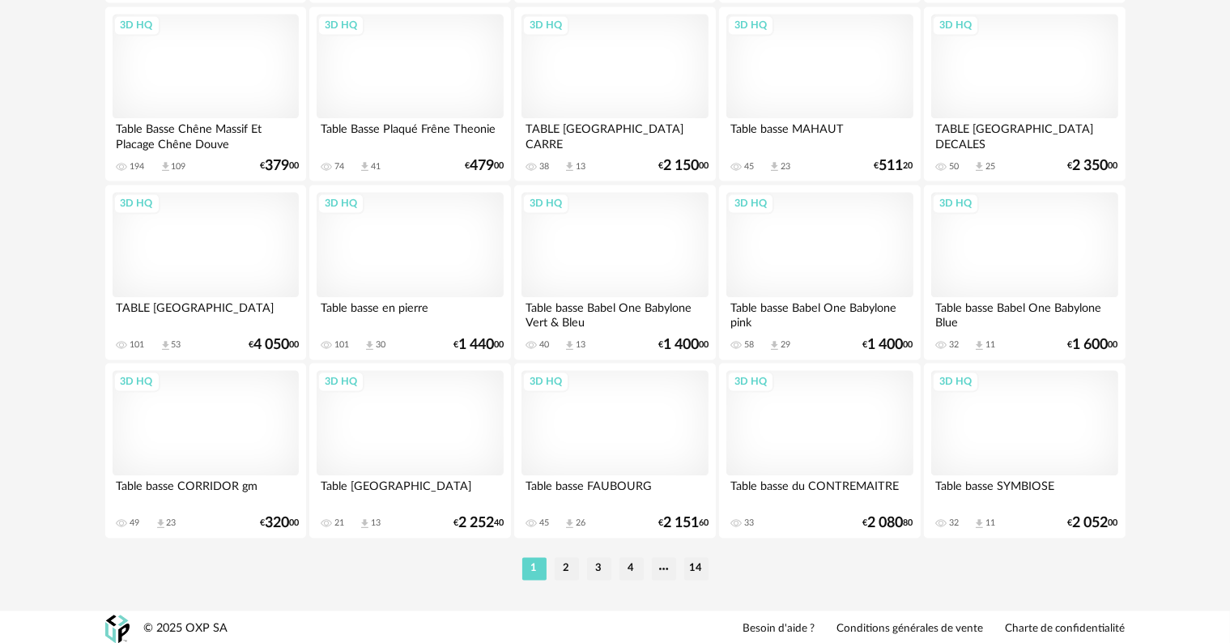
scroll to position [3259, 0]
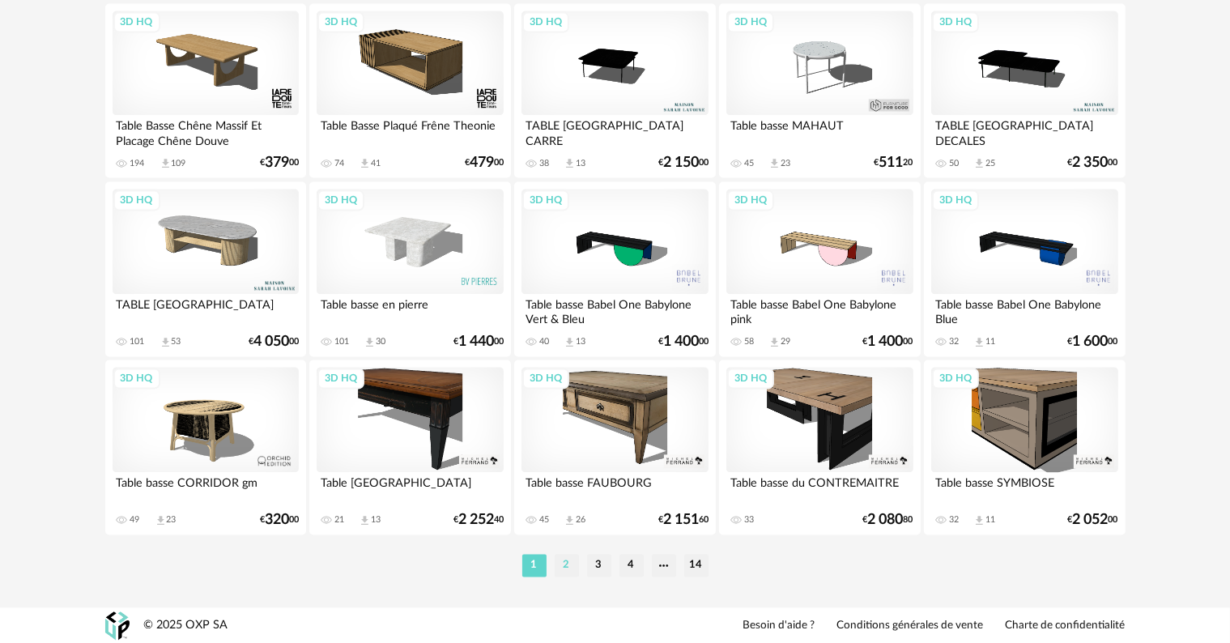
click at [571, 567] on li "2" at bounding box center [566, 565] width 24 height 23
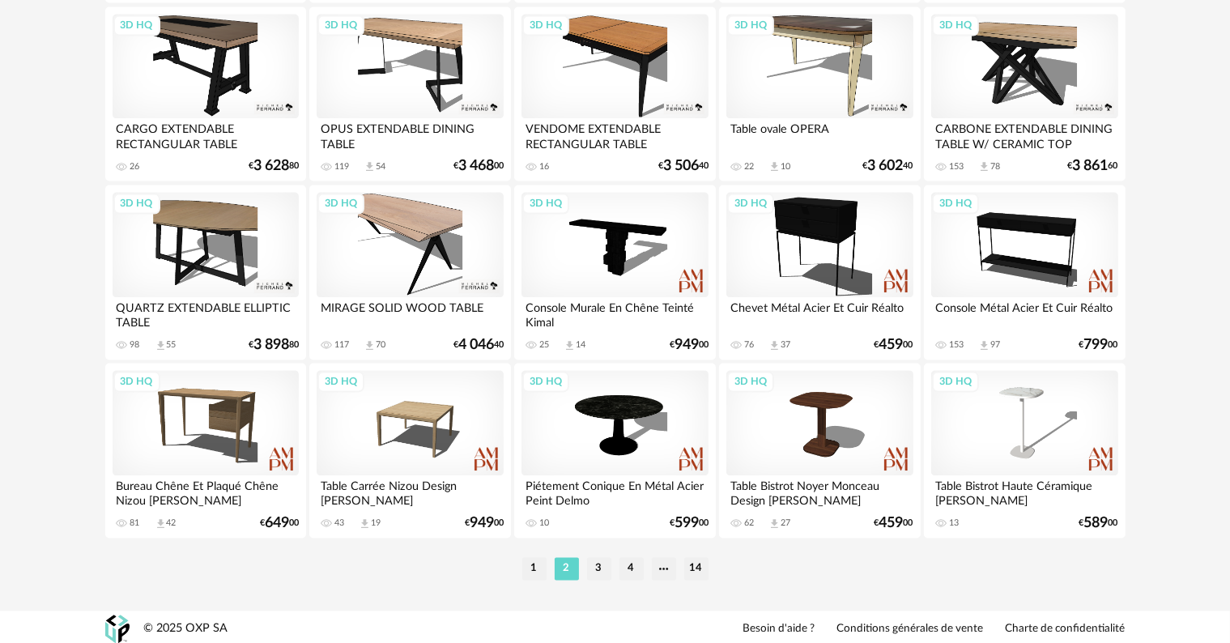
scroll to position [3259, 0]
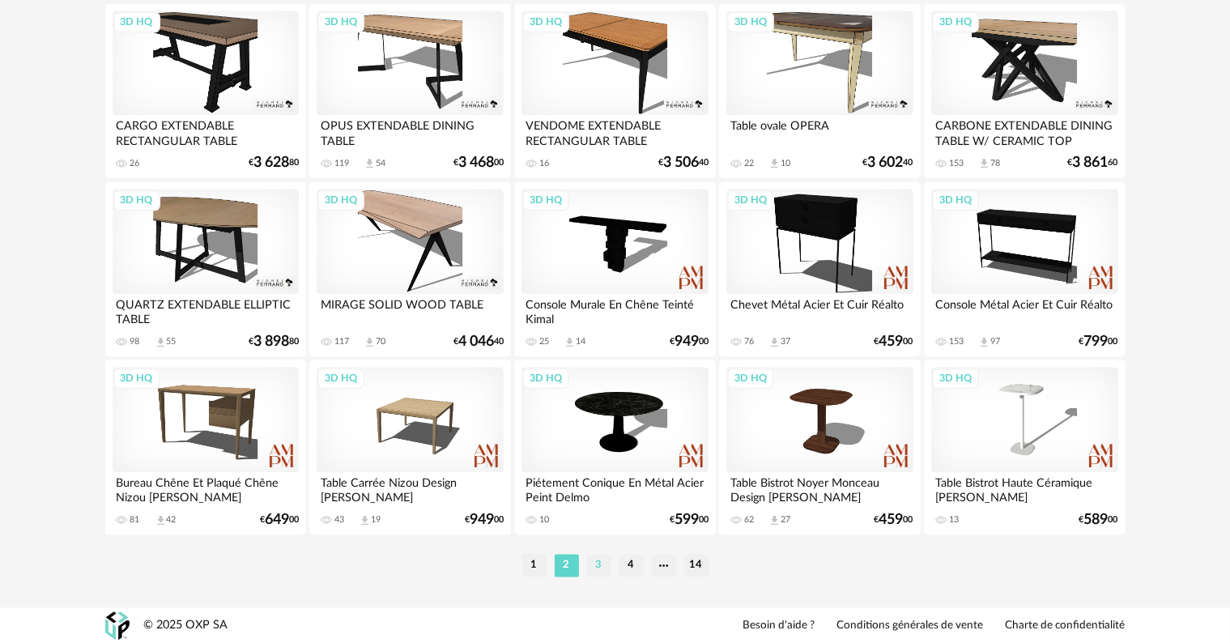
click at [596, 564] on li "3" at bounding box center [599, 565] width 24 height 23
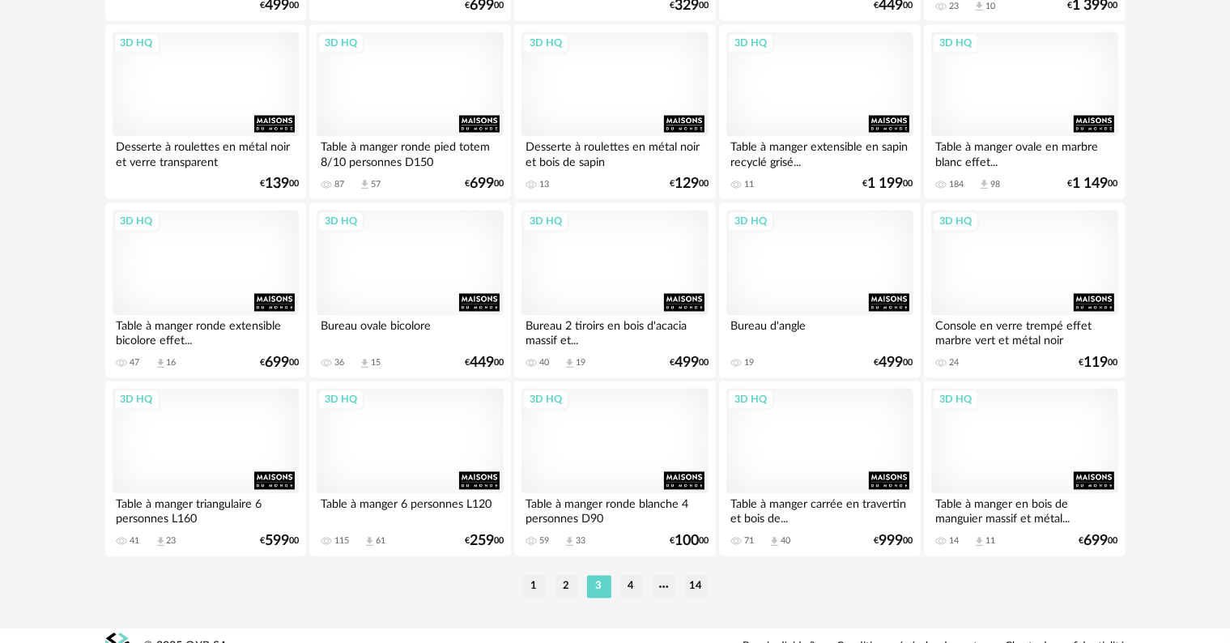
scroll to position [3259, 0]
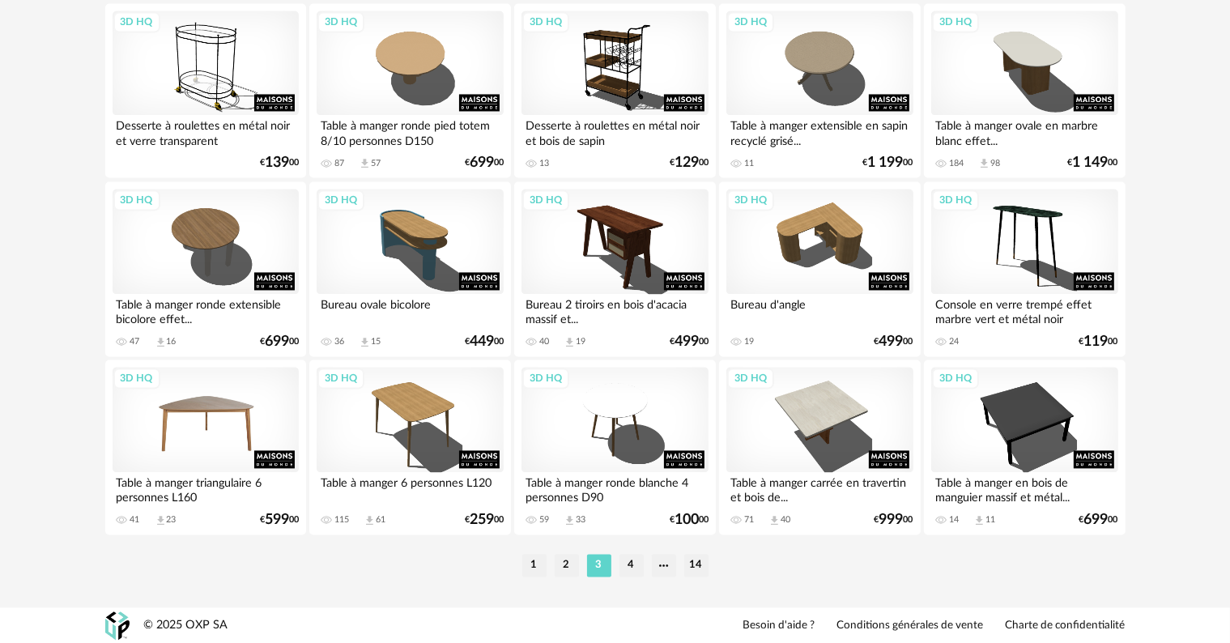
click at [207, 416] on div "3D HQ" at bounding box center [206, 419] width 186 height 105
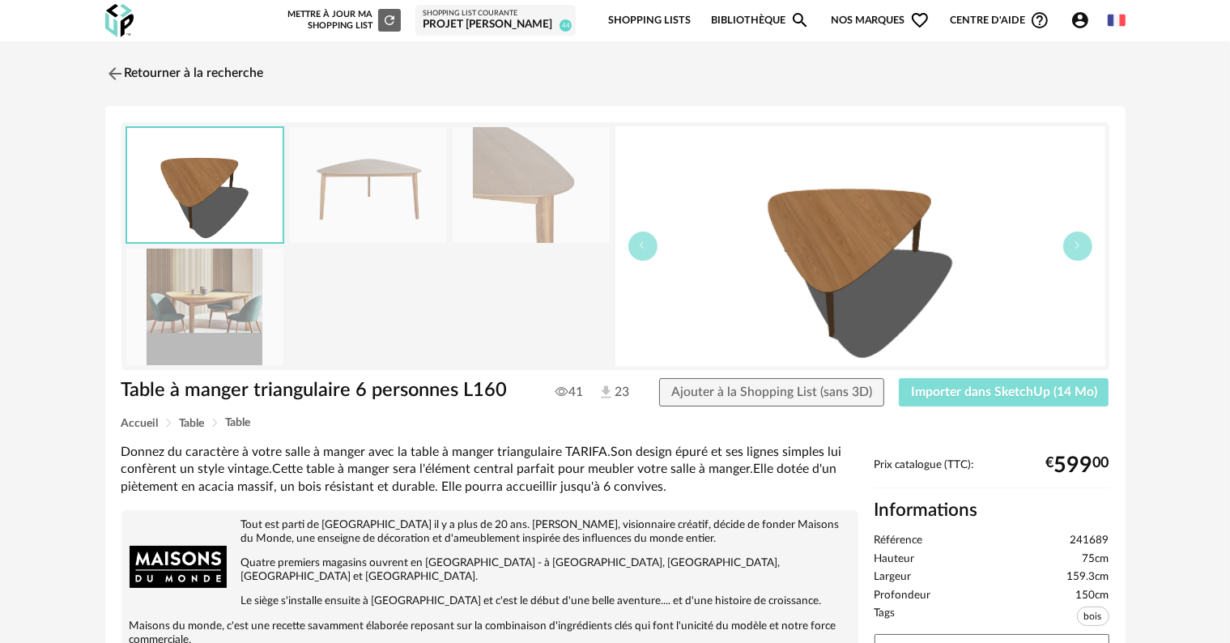
click at [955, 384] on button "Importer dans SketchUp (14 Mo)" at bounding box center [1004, 392] width 210 height 29
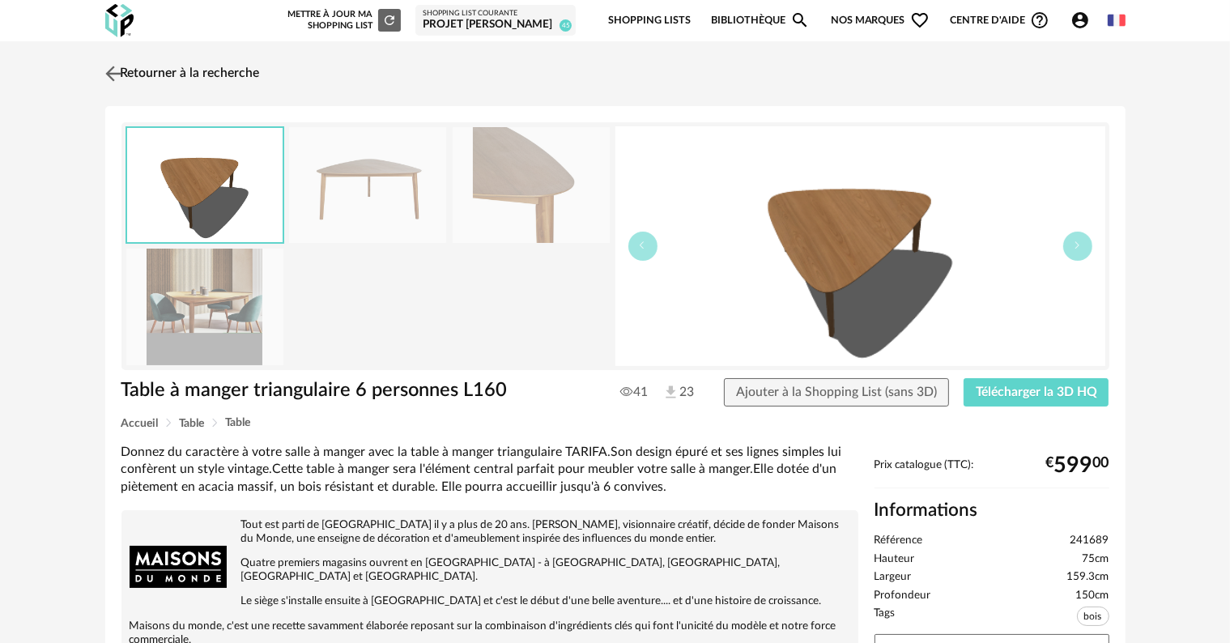
click at [227, 75] on link "Retourner à la recherche" at bounding box center [180, 74] width 159 height 36
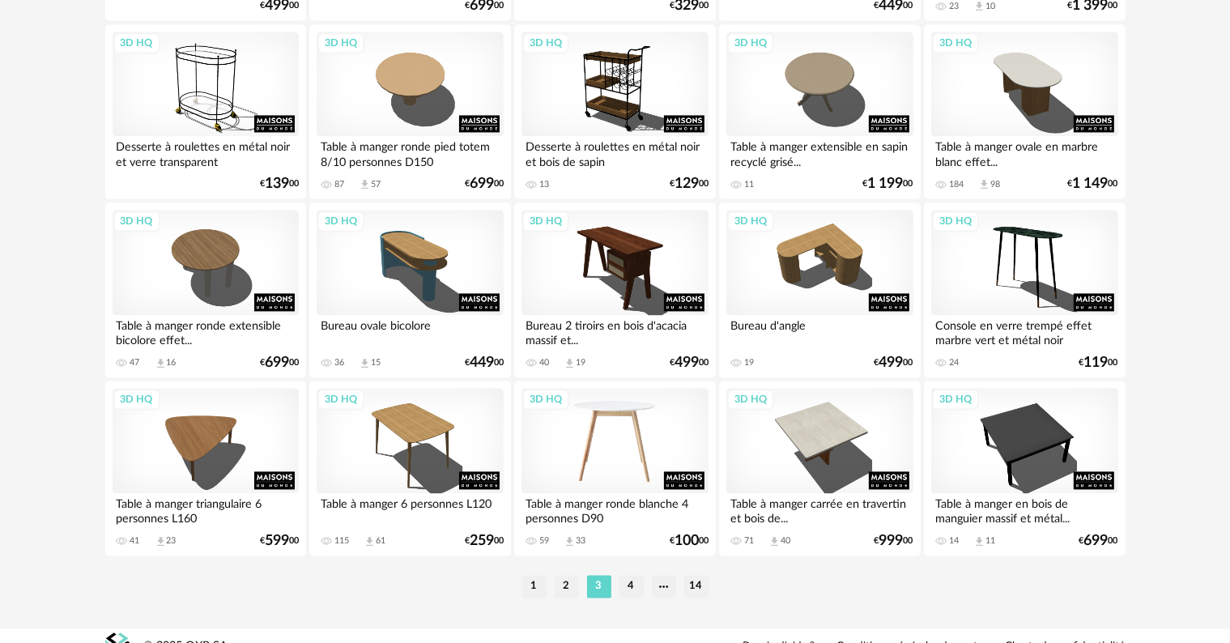
scroll to position [3259, 0]
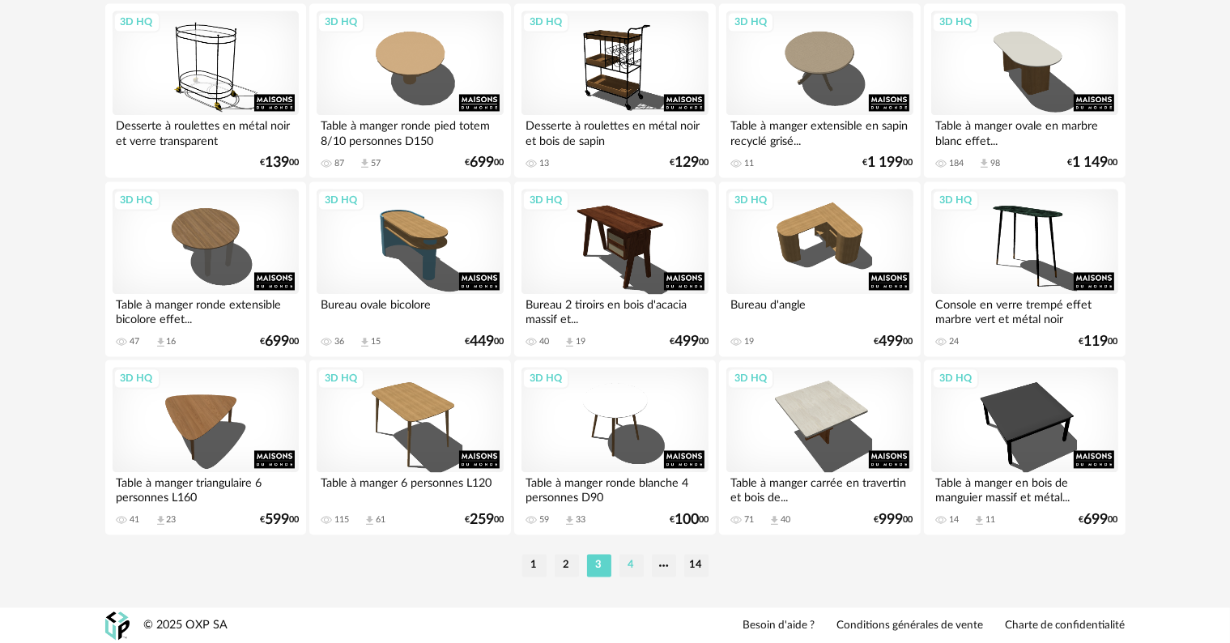
click at [631, 569] on li "4" at bounding box center [631, 565] width 24 height 23
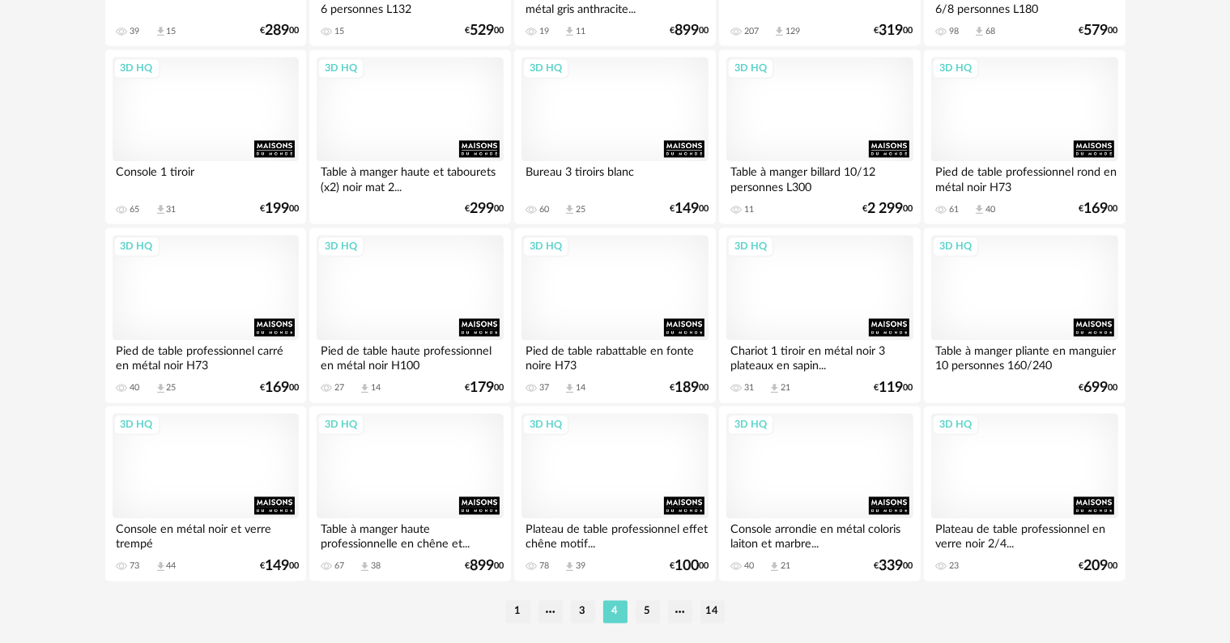
scroll to position [3259, 0]
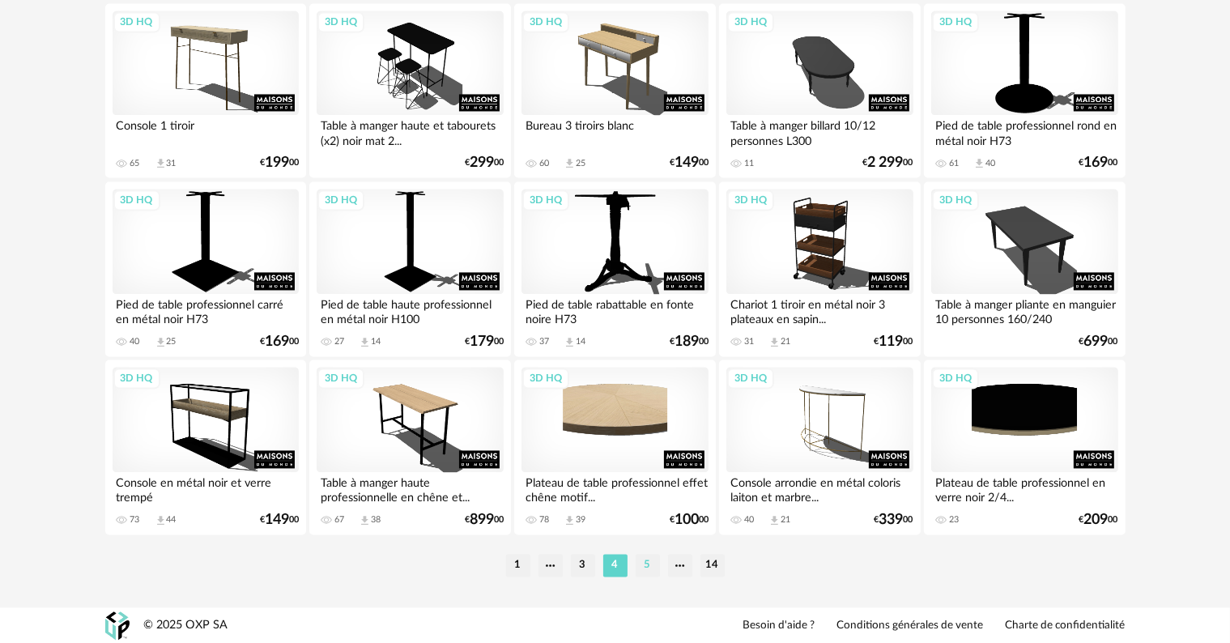
click at [644, 557] on li "5" at bounding box center [647, 565] width 24 height 23
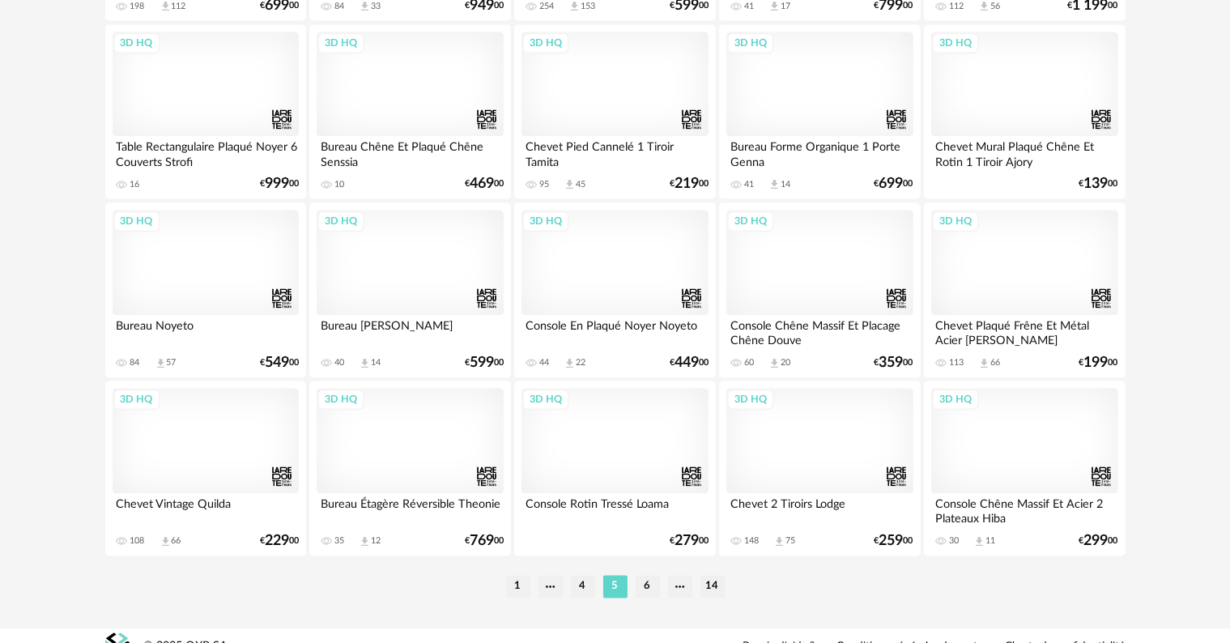
scroll to position [3259, 0]
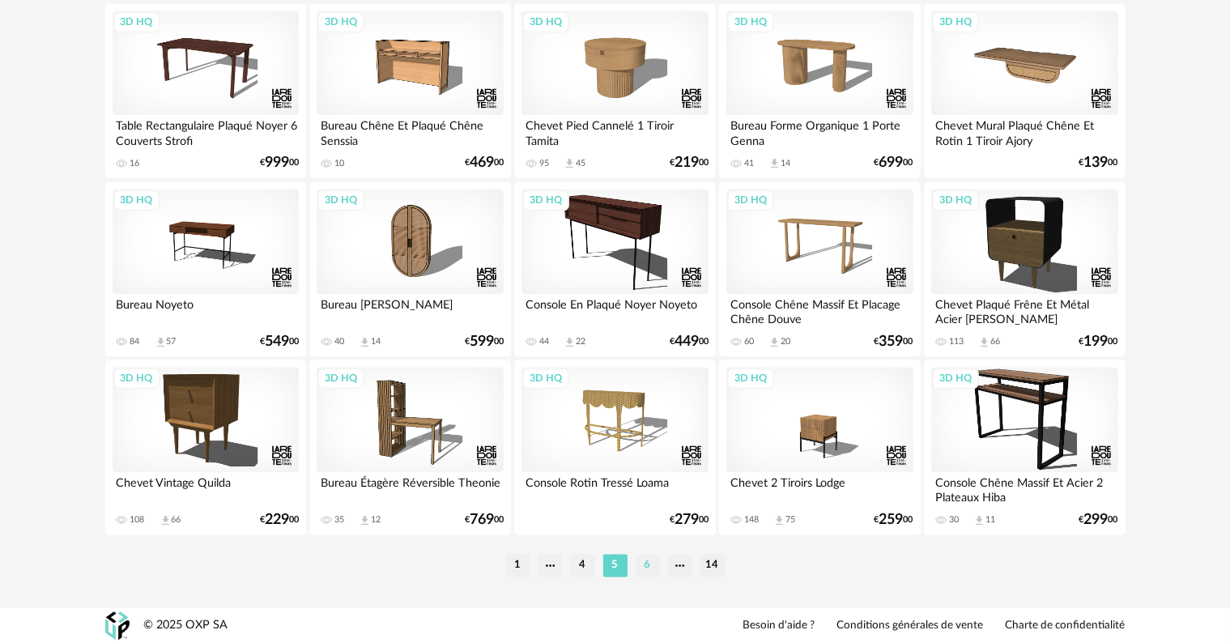
click at [647, 570] on li "6" at bounding box center [647, 565] width 24 height 23
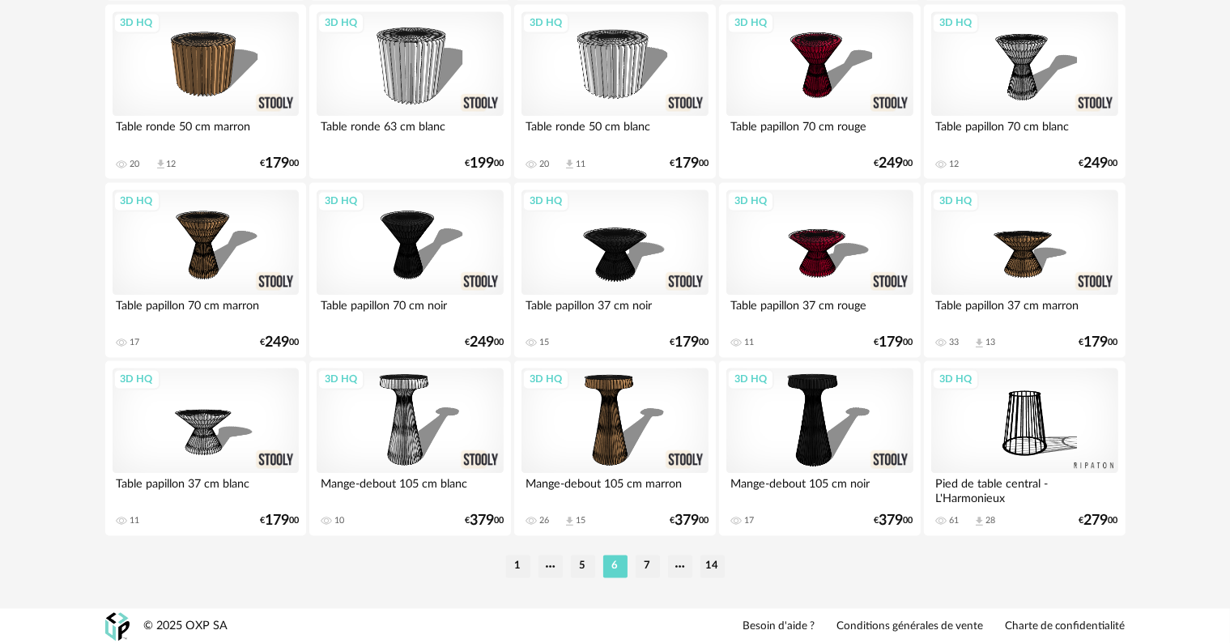
scroll to position [3259, 0]
click at [647, 563] on li "7" at bounding box center [647, 565] width 24 height 23
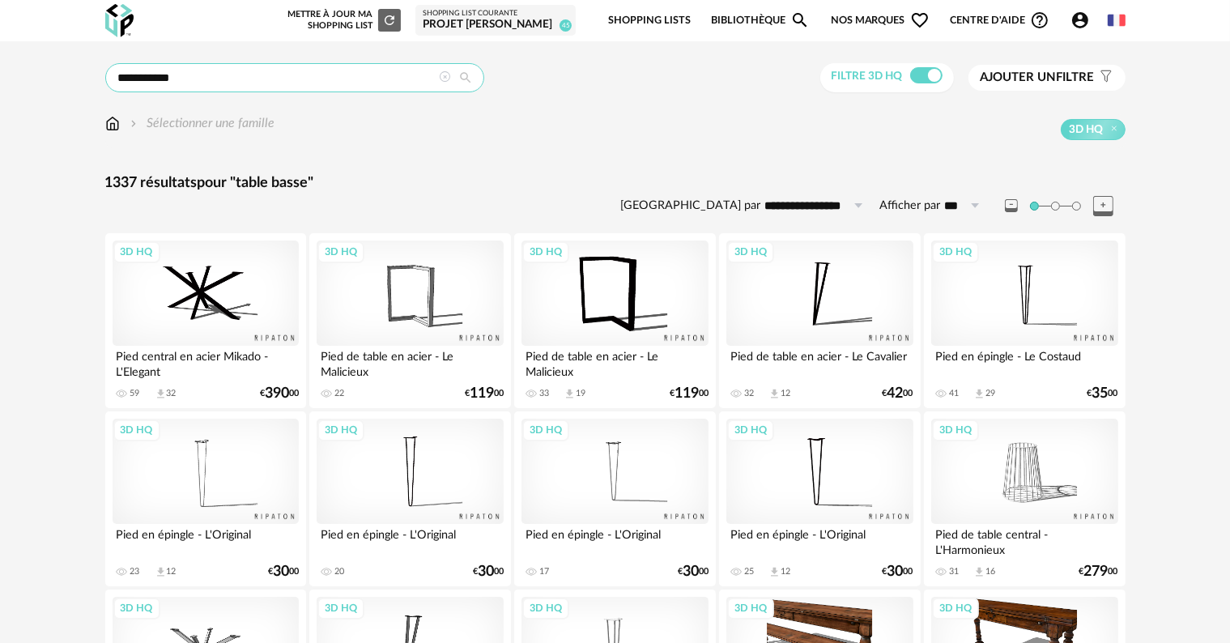
click at [204, 77] on input "**********" at bounding box center [294, 77] width 379 height 29
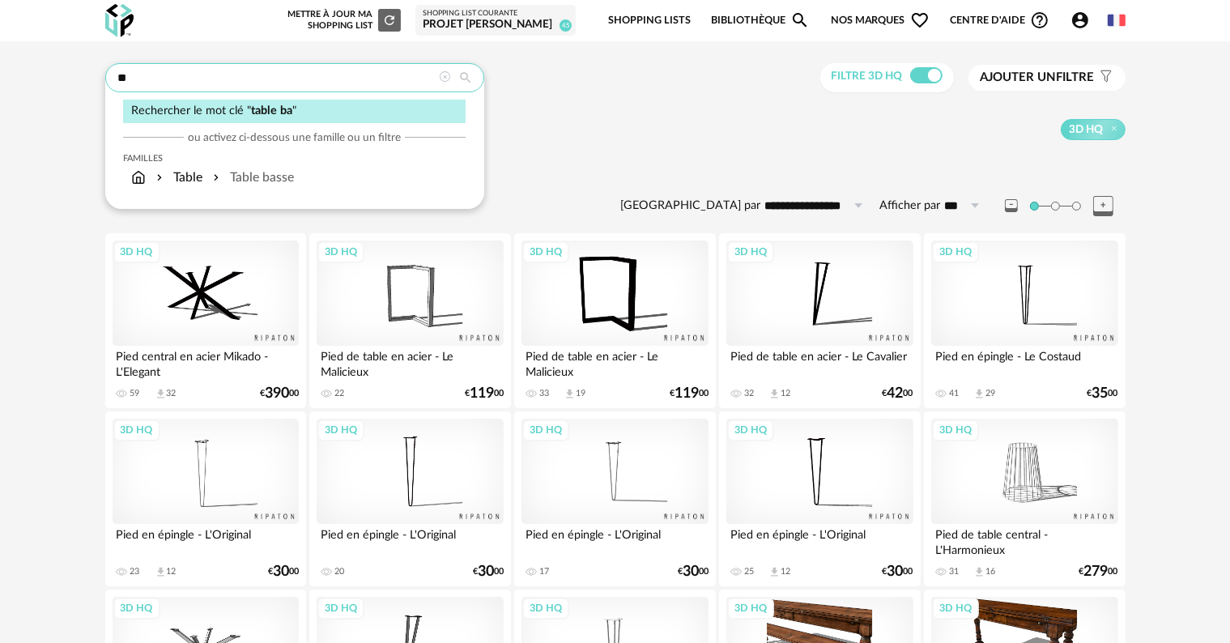
type input "*"
type input "**********"
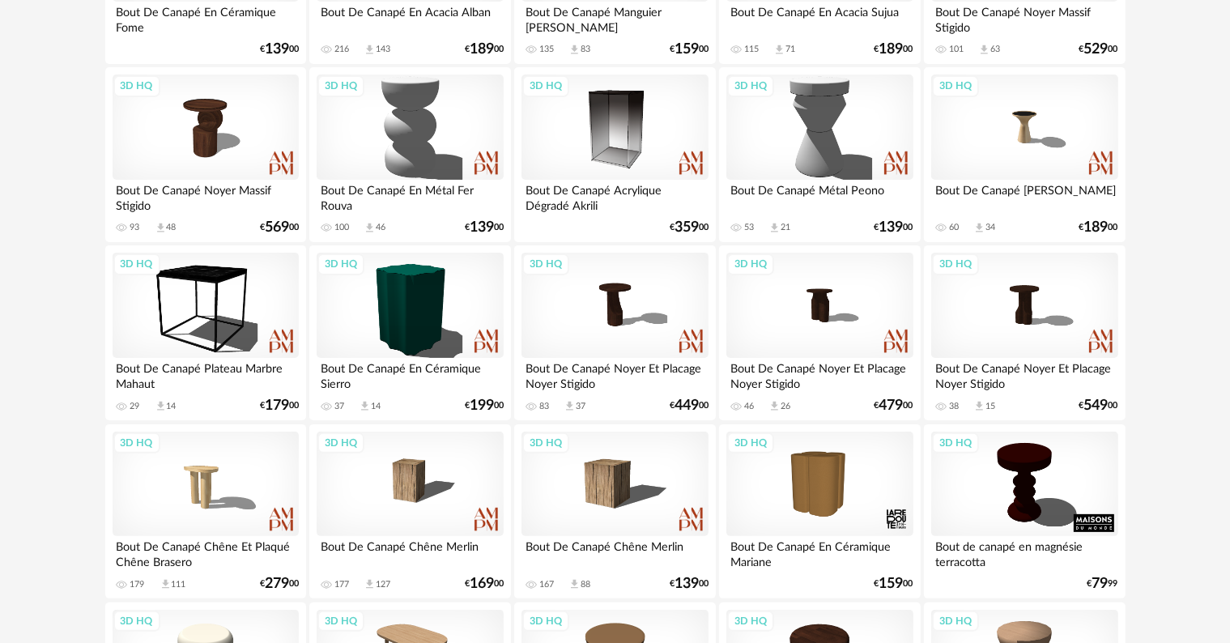
scroll to position [405, 0]
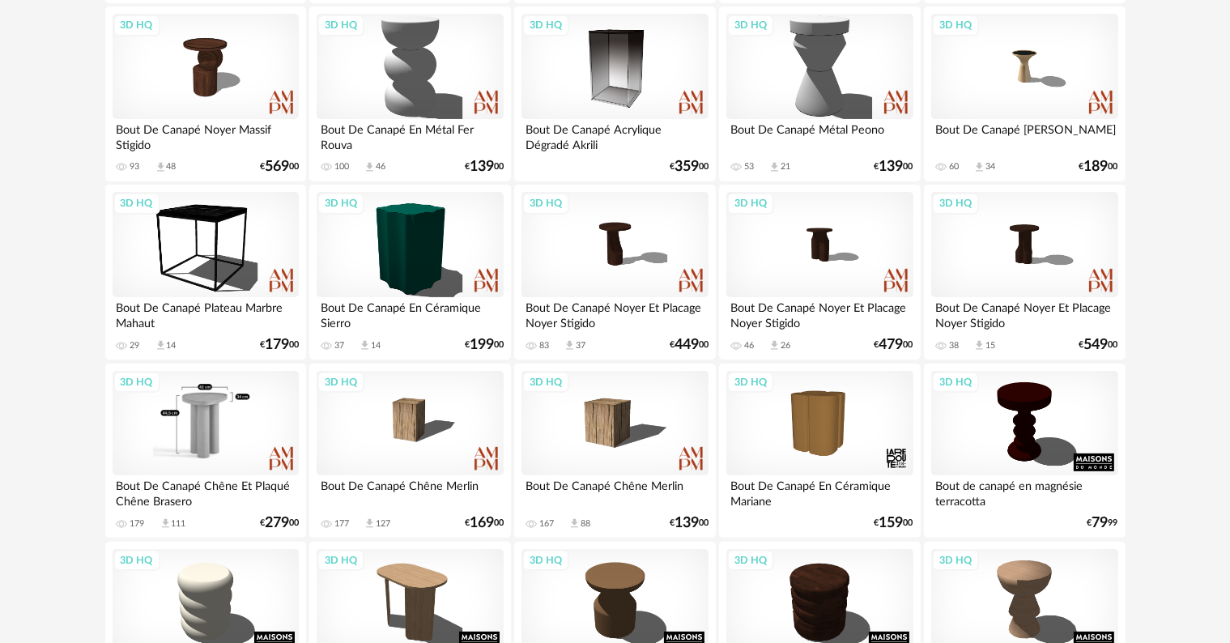
click at [196, 413] on div "3D HQ" at bounding box center [206, 423] width 186 height 105
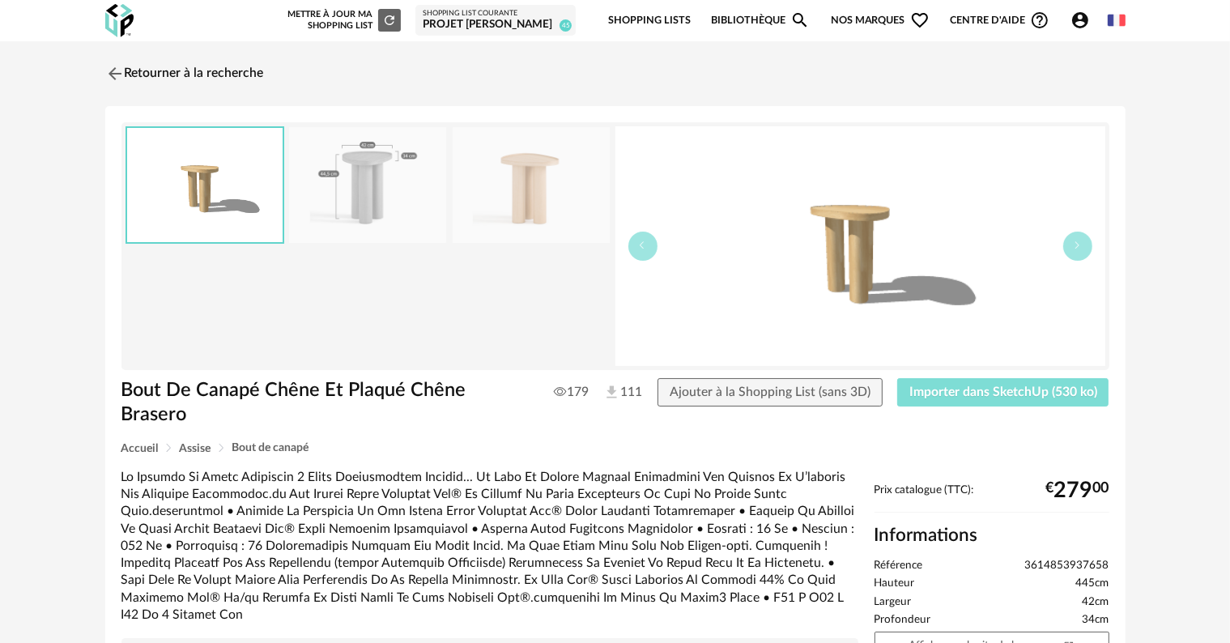
click at [1025, 385] on span "Importer dans SketchUp (530 ko)" at bounding box center [1003, 391] width 188 height 13
